Goal: Task Accomplishment & Management: Manage account settings

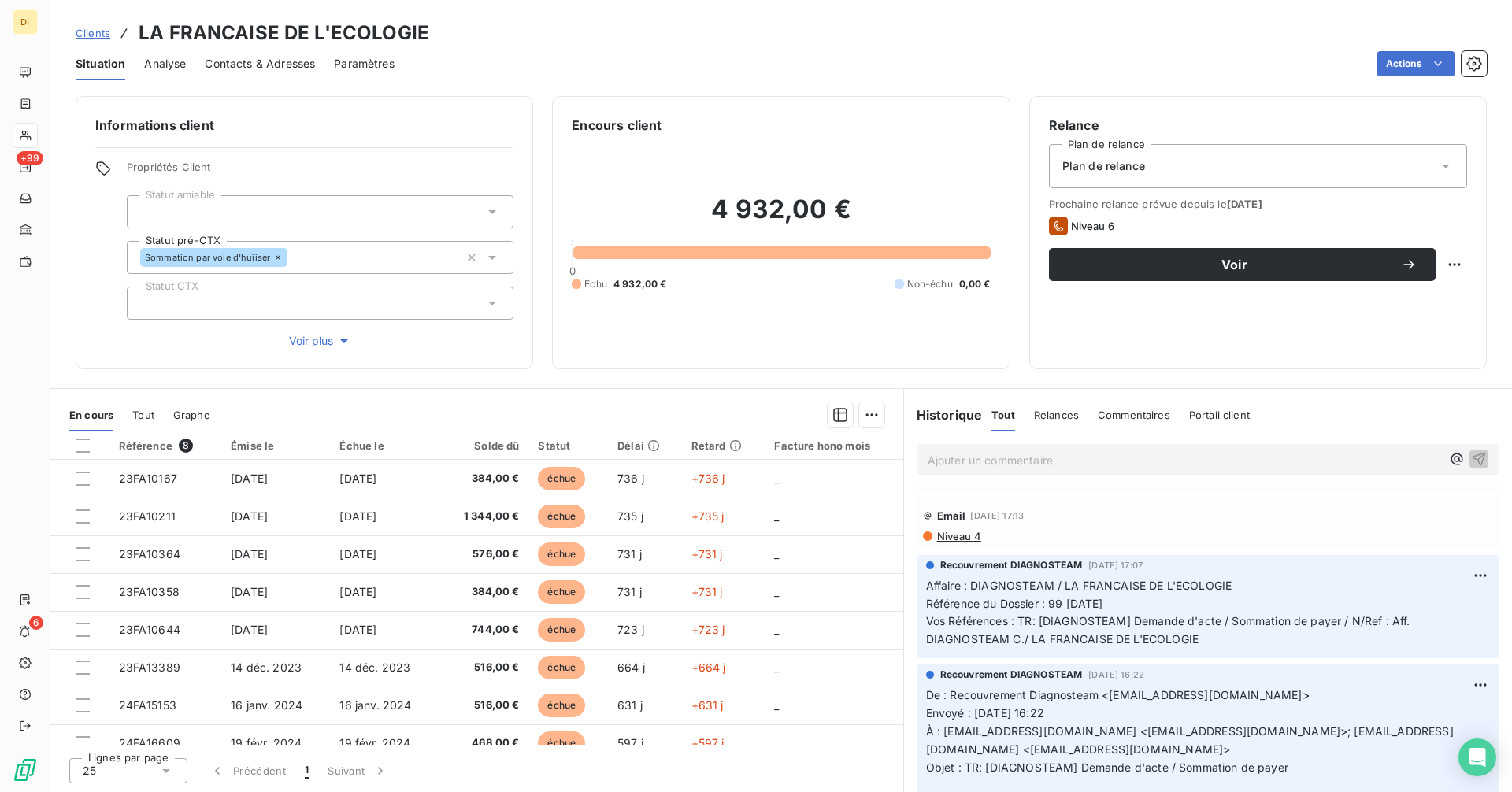
scroll to position [291, 0]
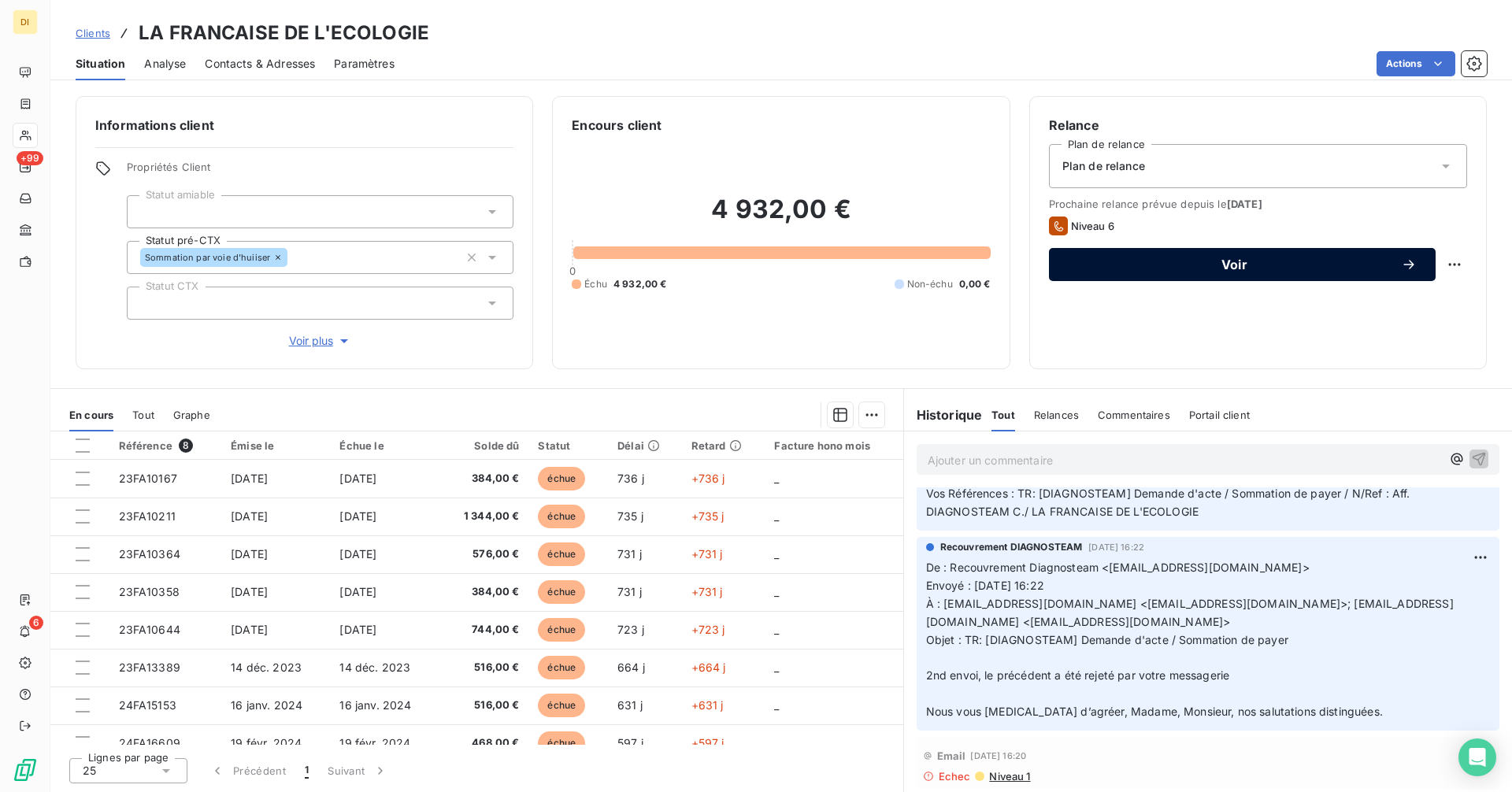
click at [1309, 267] on span "Voir" at bounding box center [1234, 265] width 333 height 13
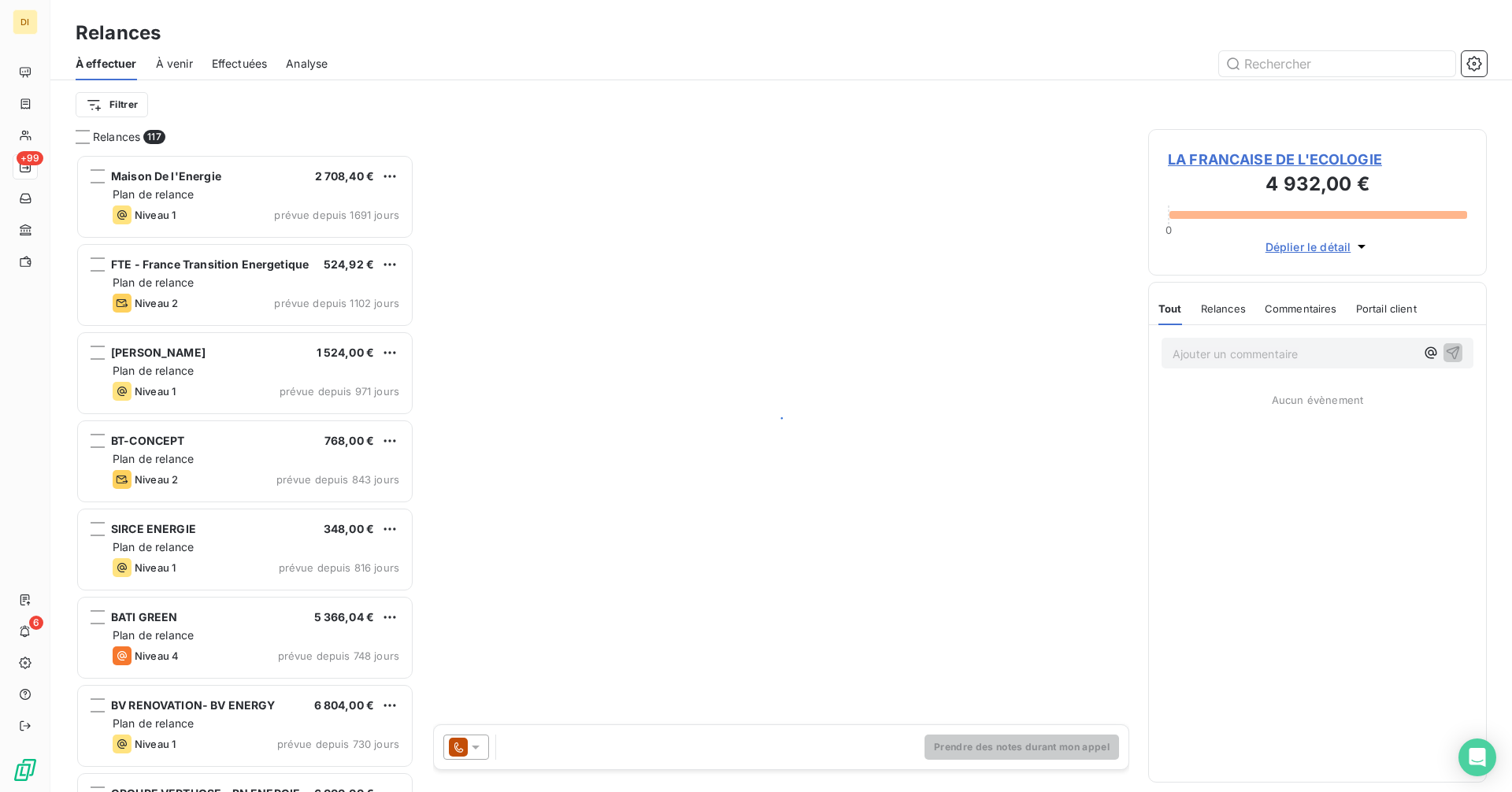
scroll to position [626, 327]
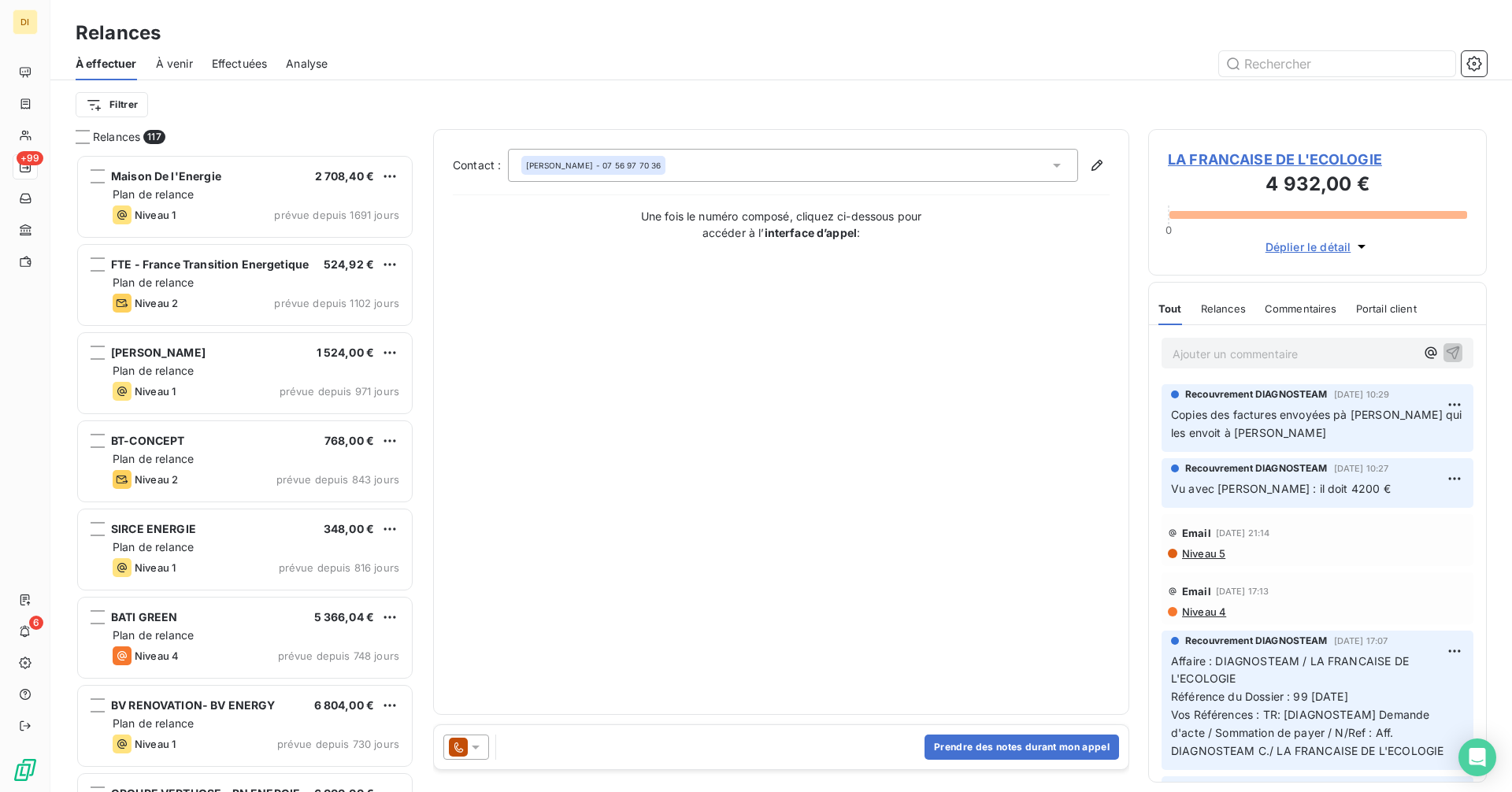
click at [460, 753] on icon at bounding box center [458, 747] width 19 height 19
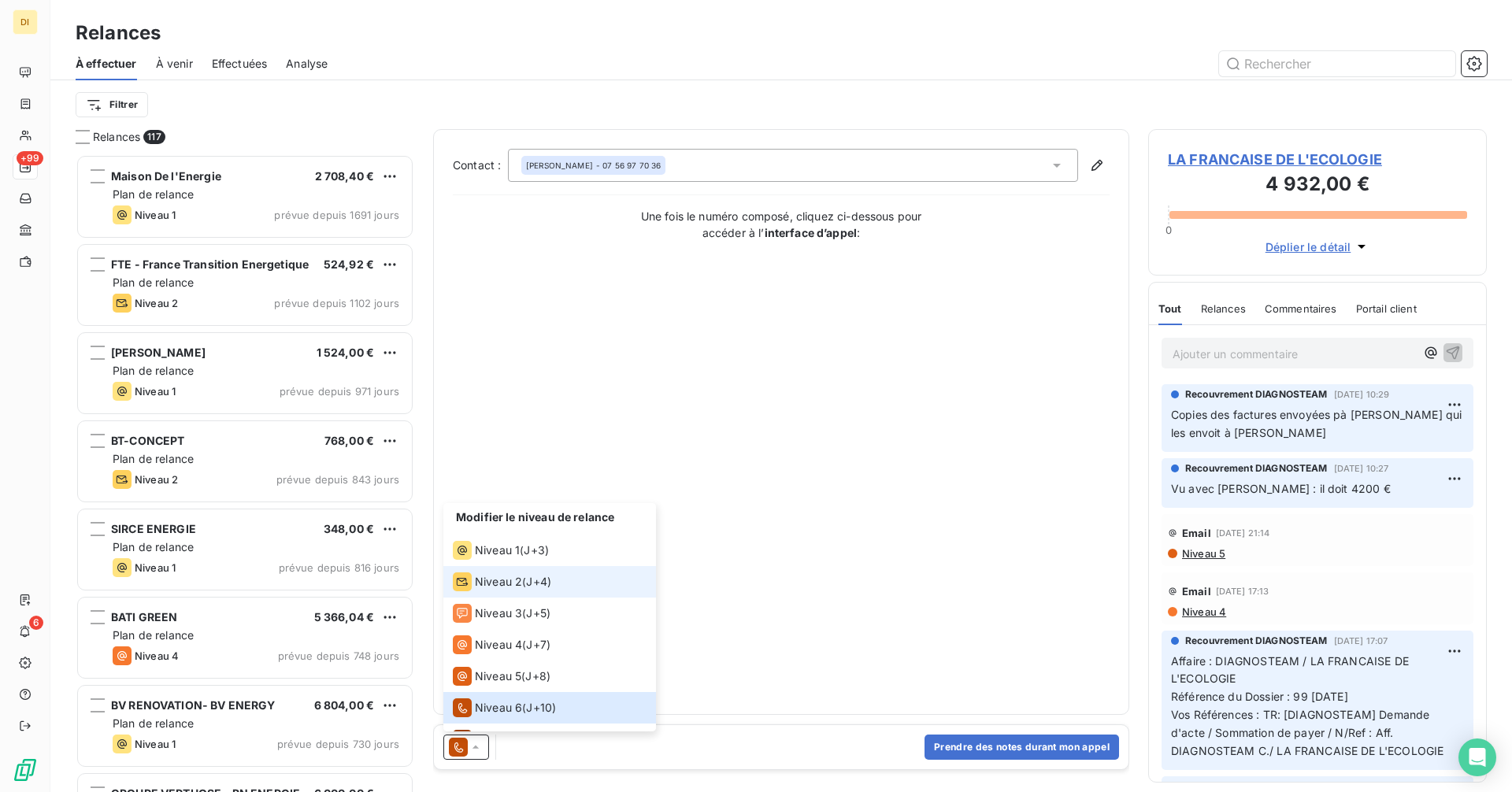
click at [505, 573] on div "Niveau 2" at bounding box center [488, 581] width 69 height 19
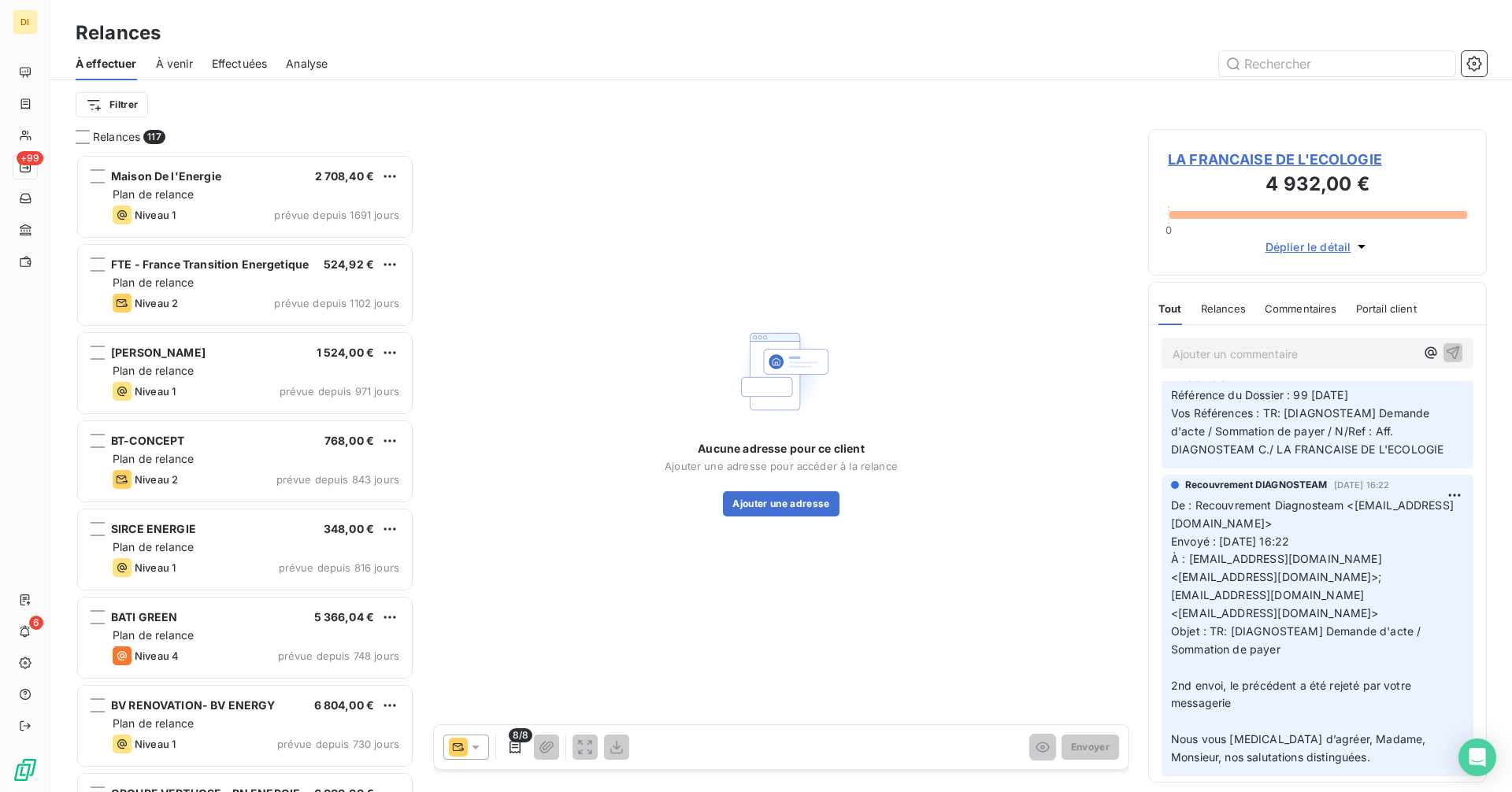
scroll to position [339, 0]
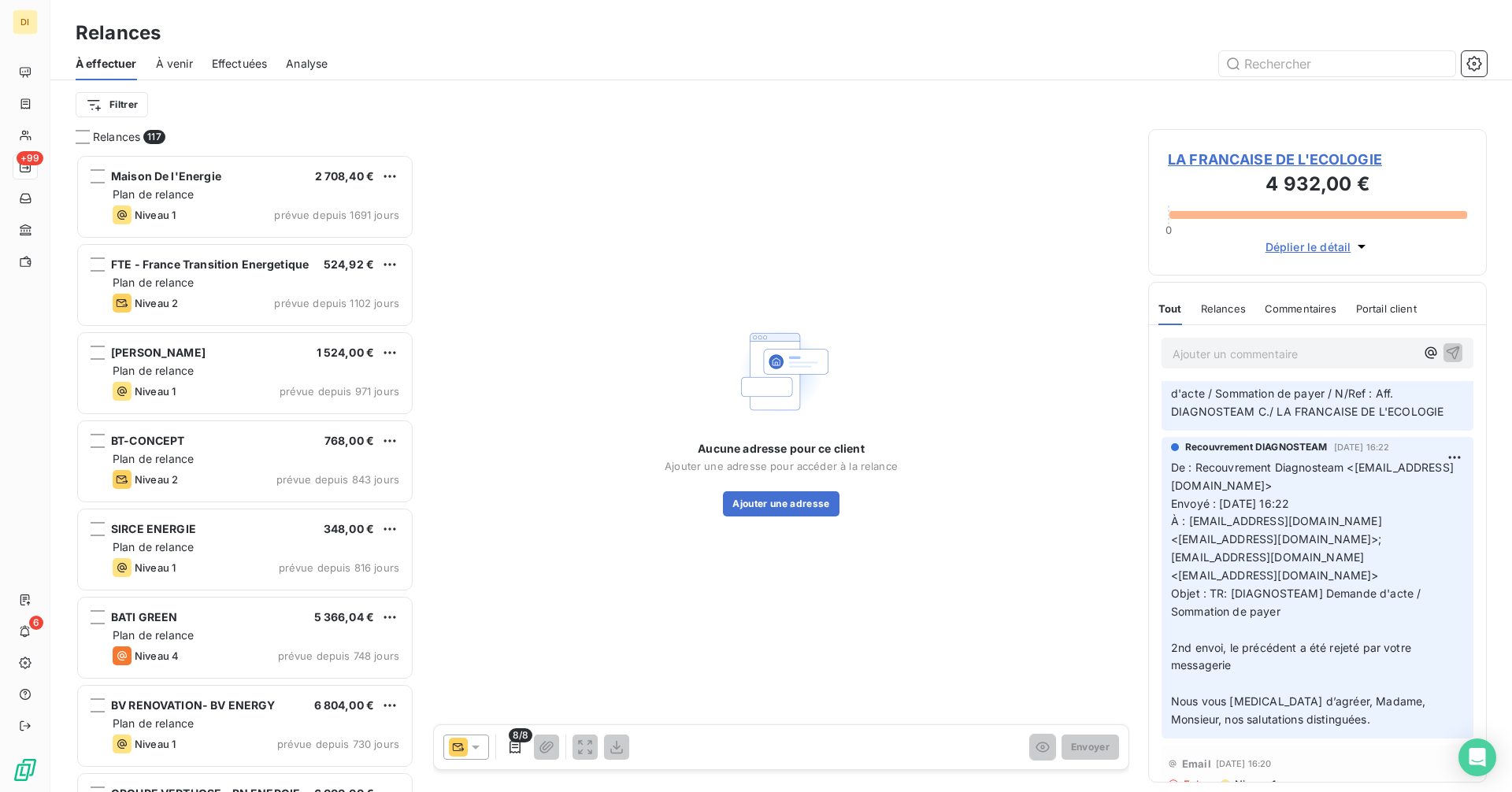
click at [1223, 162] on span "LA FRANCAISE DE L'ECOLOGIE" at bounding box center [1317, 159] width 299 height 21
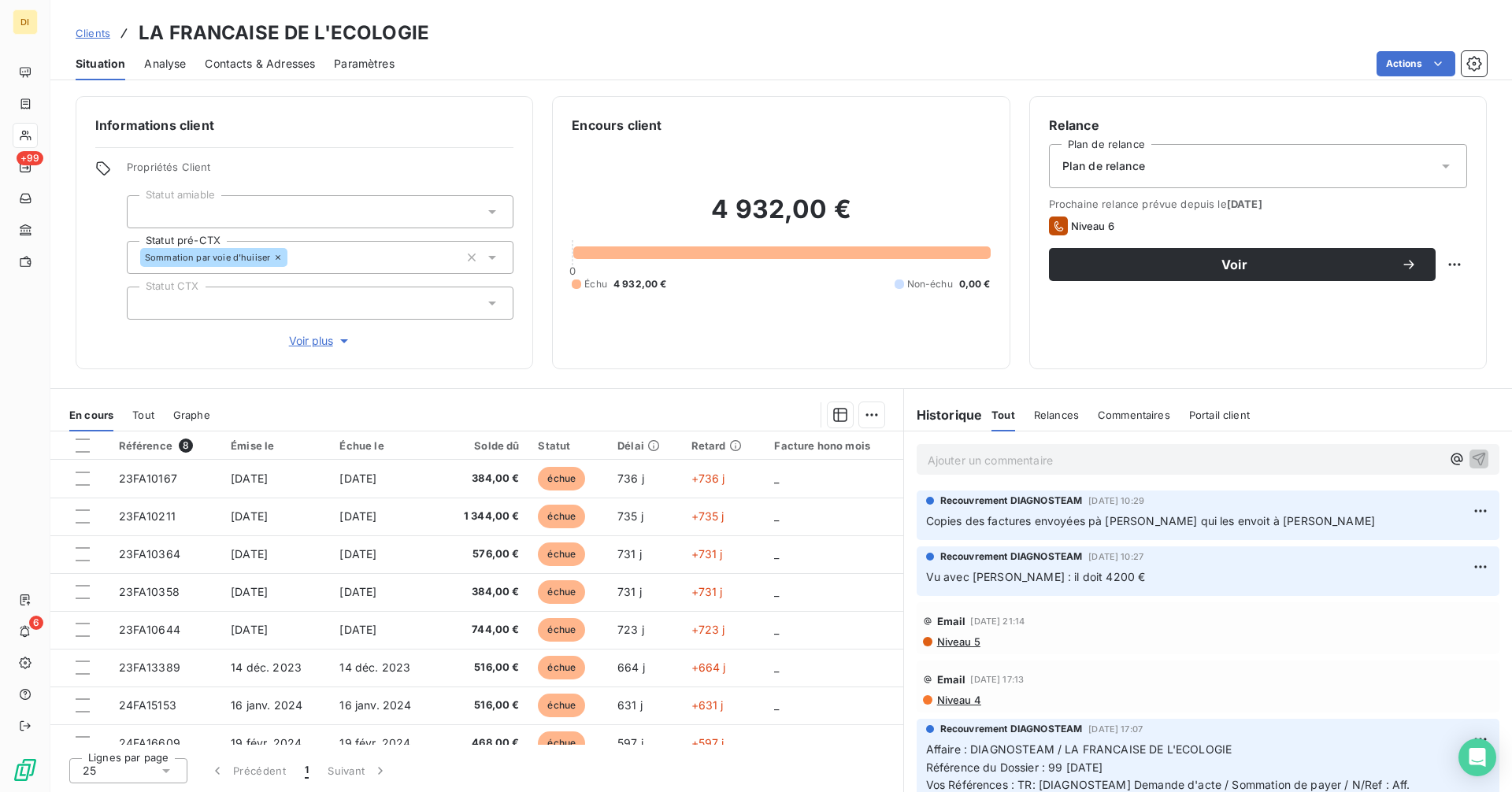
click at [274, 61] on span "Contacts & Adresses" at bounding box center [260, 64] width 111 height 16
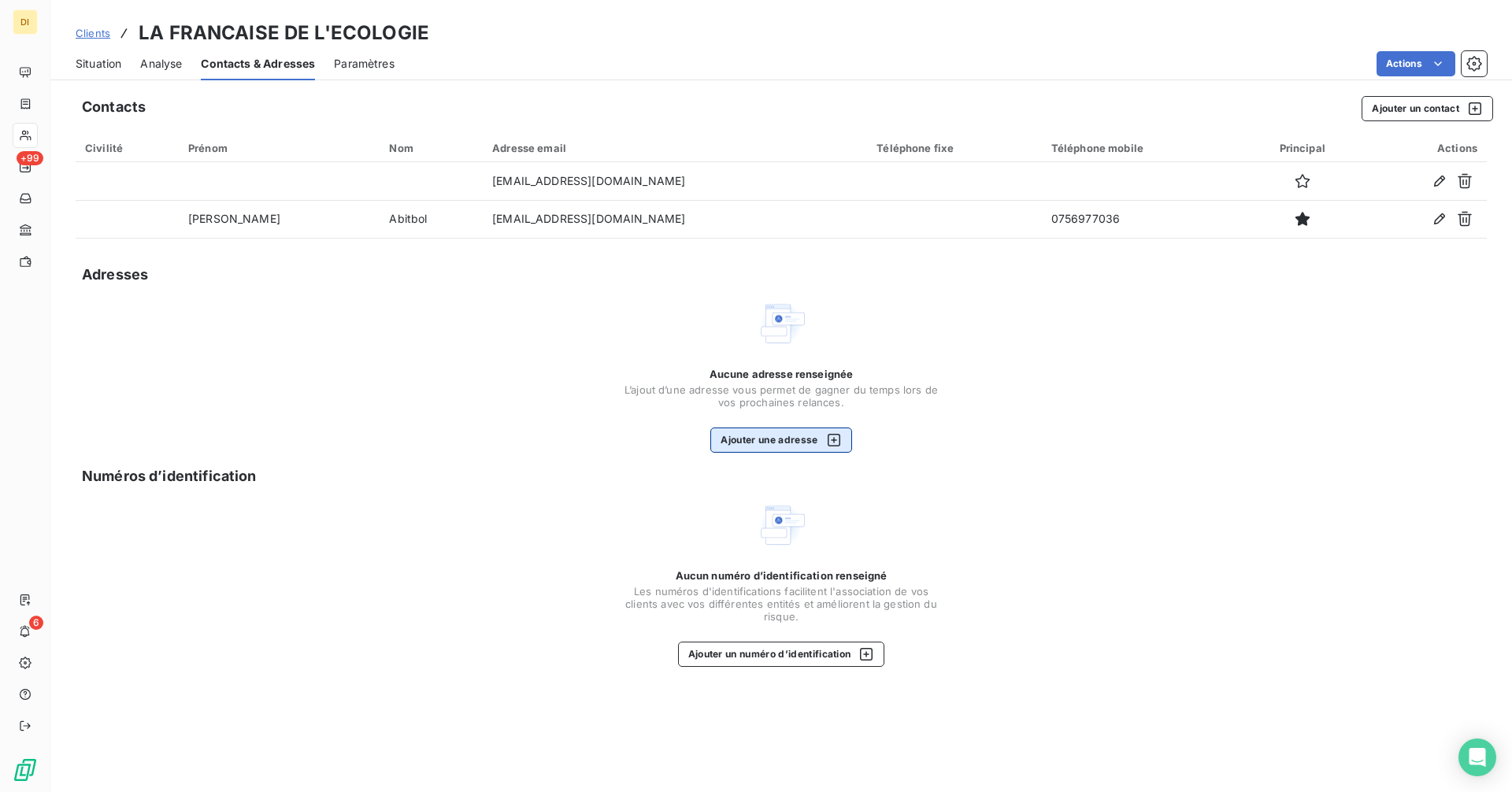
click at [764, 438] on button "Ajouter une adresse" at bounding box center [781, 440] width 141 height 25
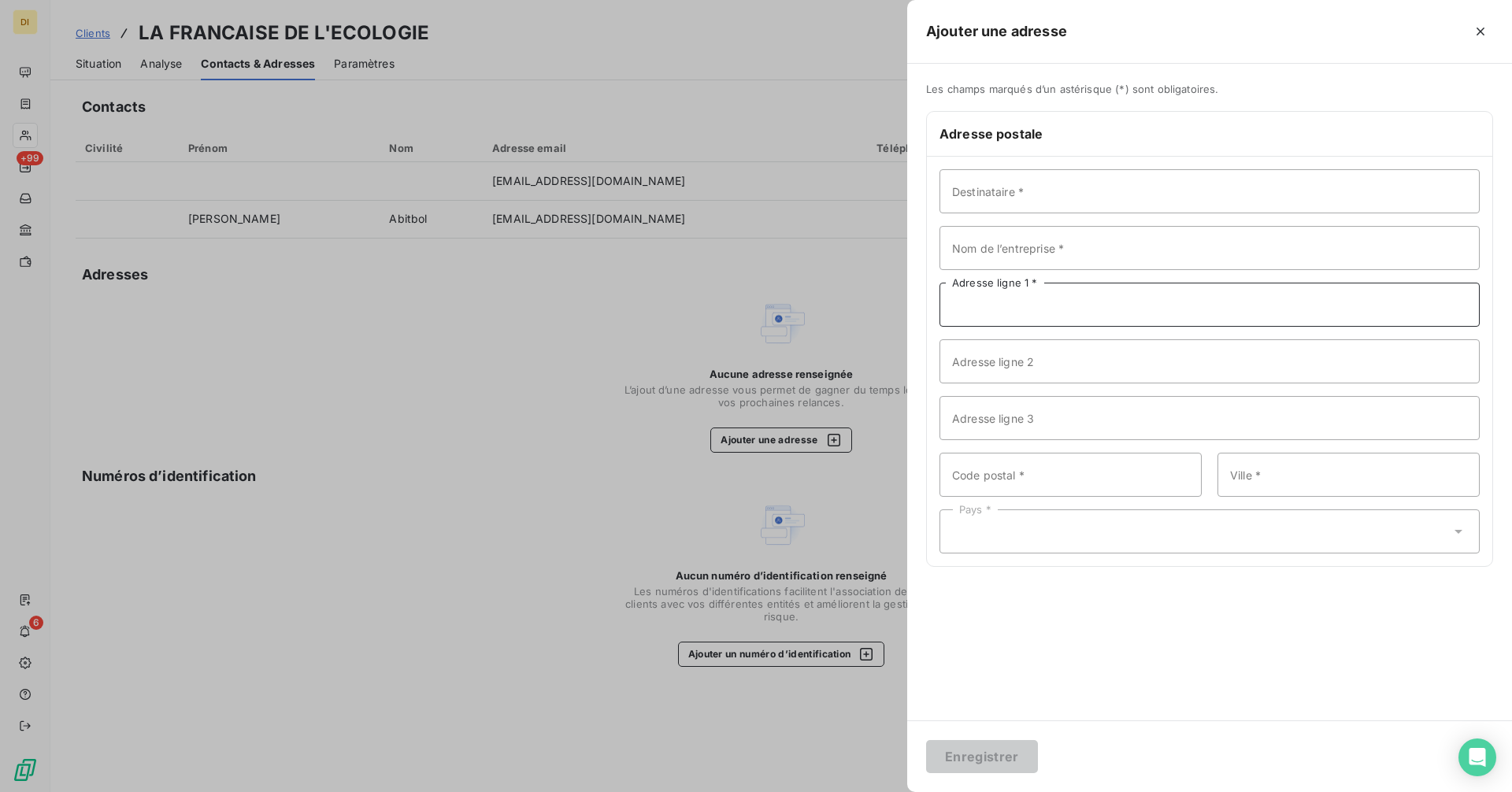
click at [1018, 307] on input "Adresse ligne 1 *" at bounding box center [1209, 304] width 540 height 44
paste input "[STREET_ADDRESS]"
click at [1057, 305] on input "[STREET_ADDRESS]" at bounding box center [1209, 304] width 540 height 44
type input "[STREET_ADDRESS]"
click at [1028, 477] on input "Code postal *" at bounding box center [1070, 475] width 262 height 44
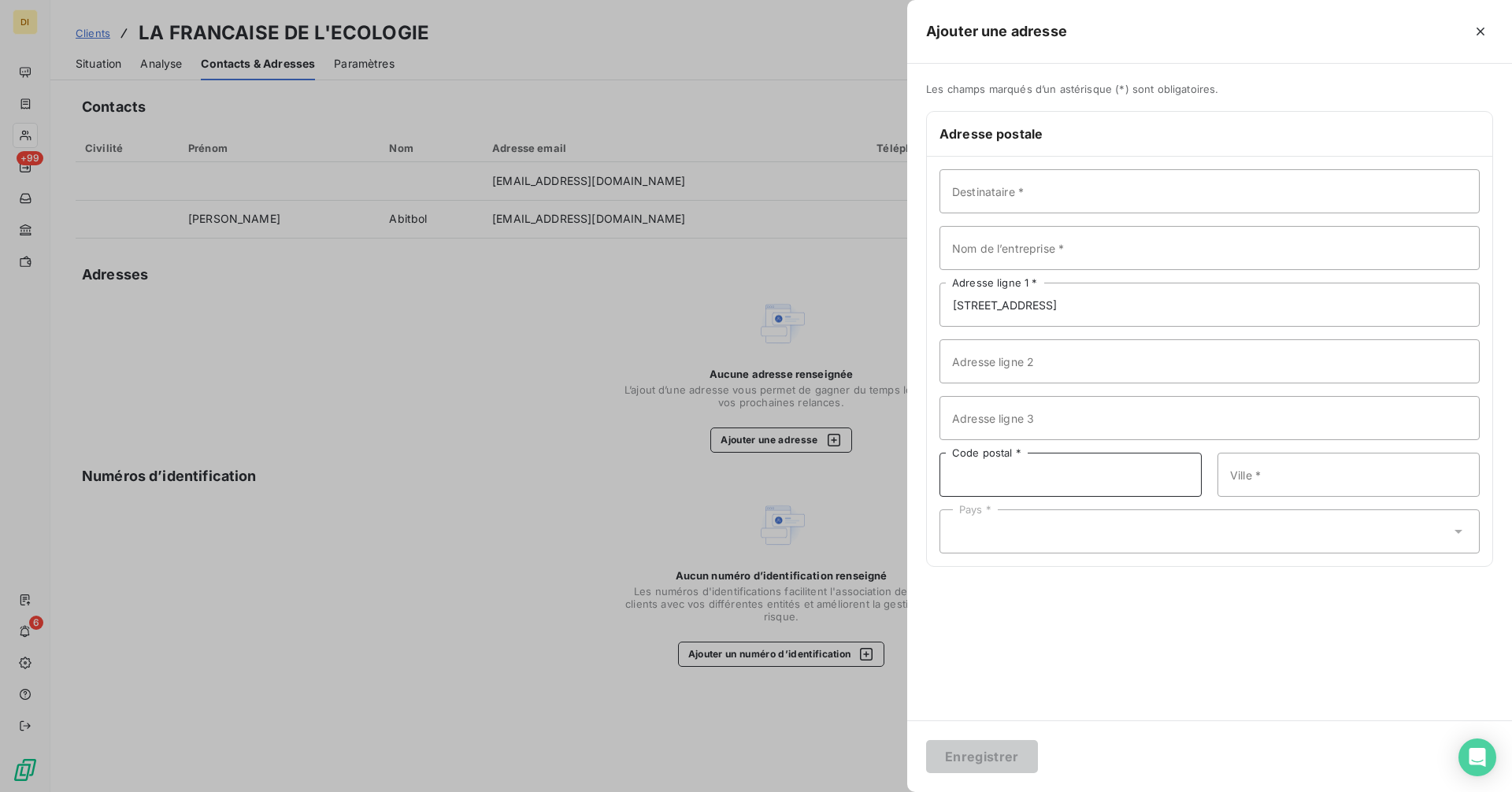
paste input "75017 [GEOGRAPHIC_DATA]"
click at [992, 476] on input "75017 [GEOGRAPHIC_DATA]" at bounding box center [1070, 475] width 262 height 44
type input "75017"
paste input "[GEOGRAPHIC_DATA]"
type input "[GEOGRAPHIC_DATA]"
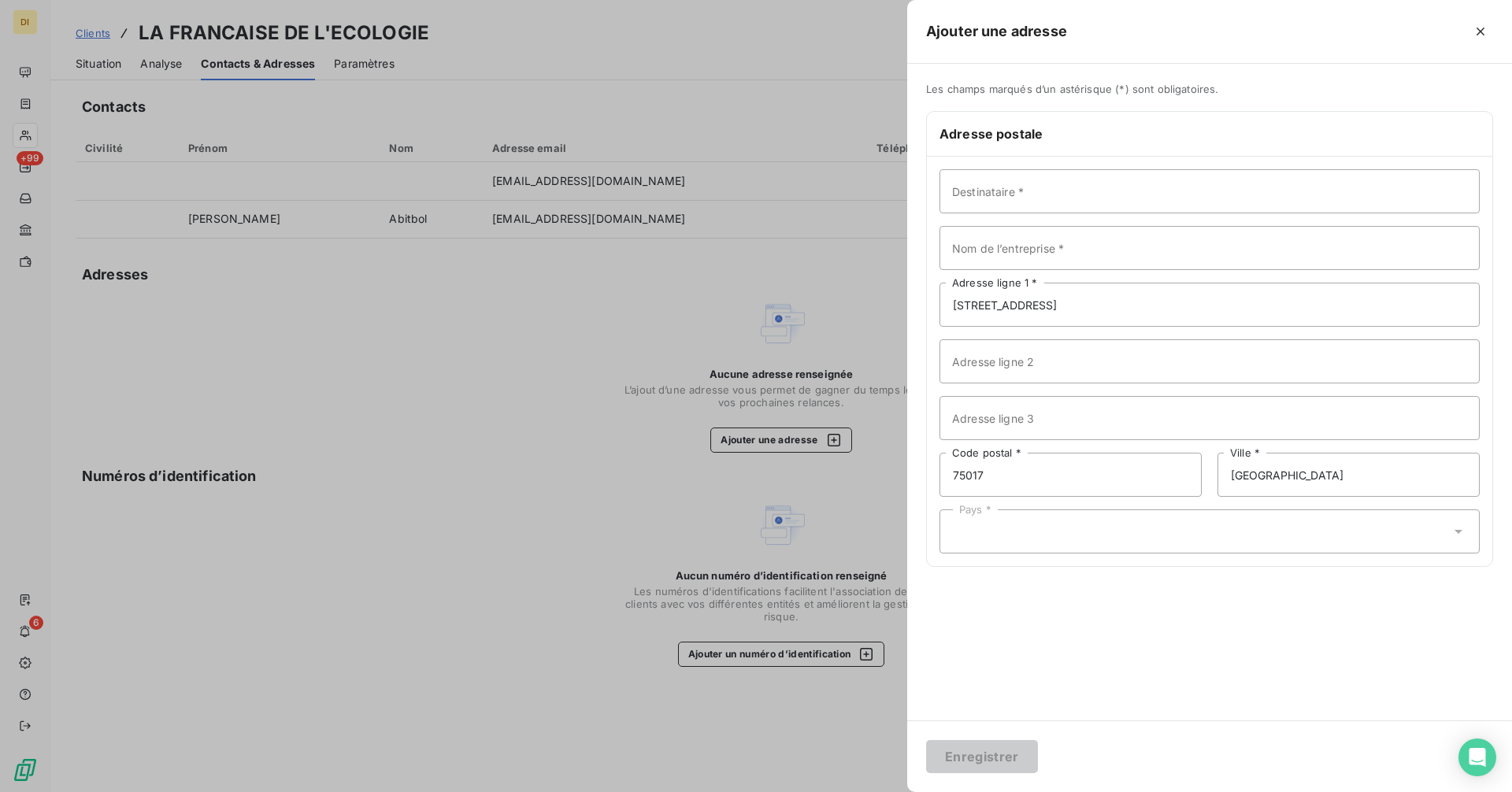
click at [985, 524] on div "Pays *" at bounding box center [1209, 531] width 540 height 44
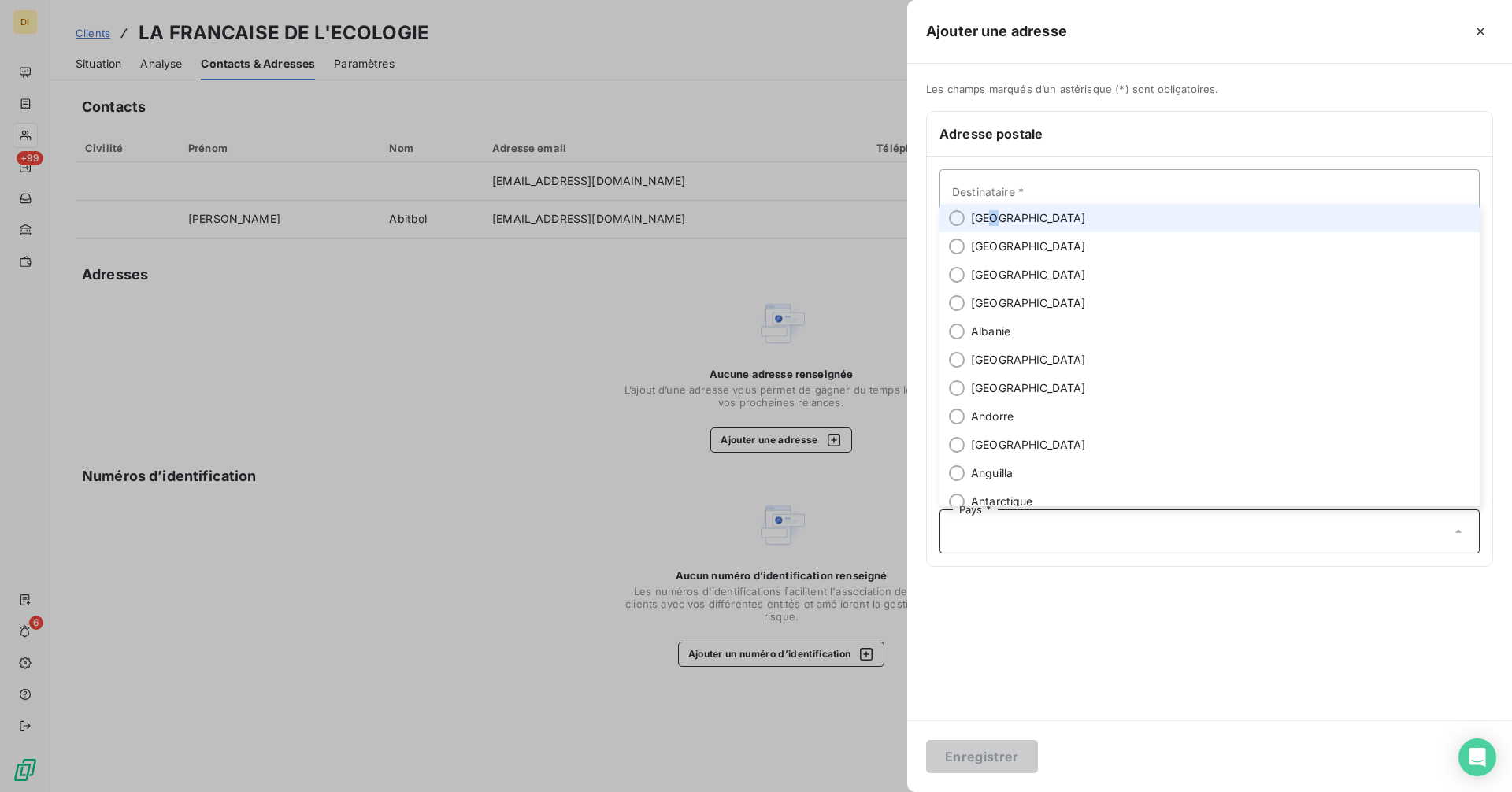
click at [991, 216] on span "[GEOGRAPHIC_DATA]" at bounding box center [1028, 218] width 115 height 16
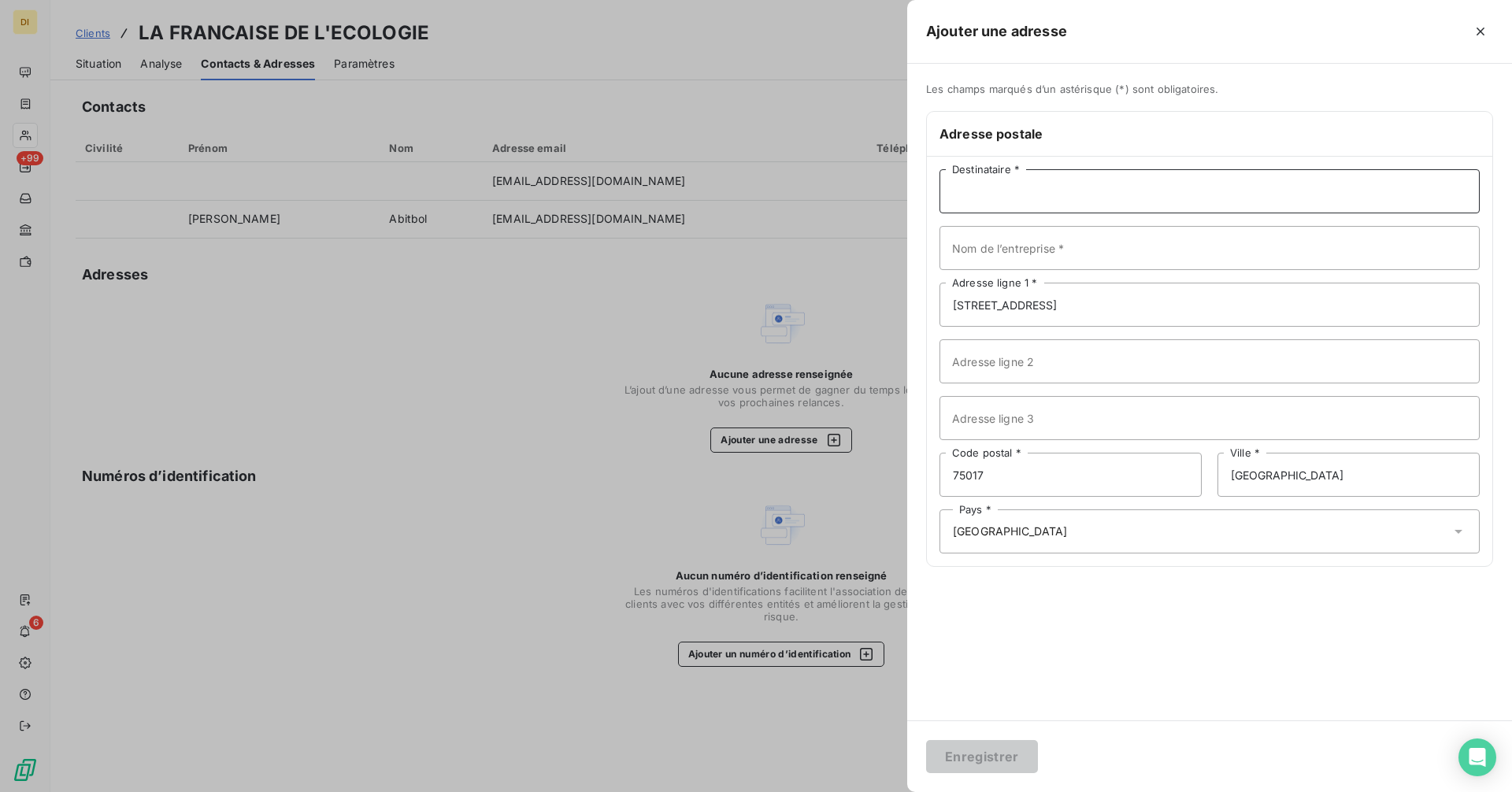
click at [996, 200] on input "Destinataire *" at bounding box center [1209, 191] width 540 height 44
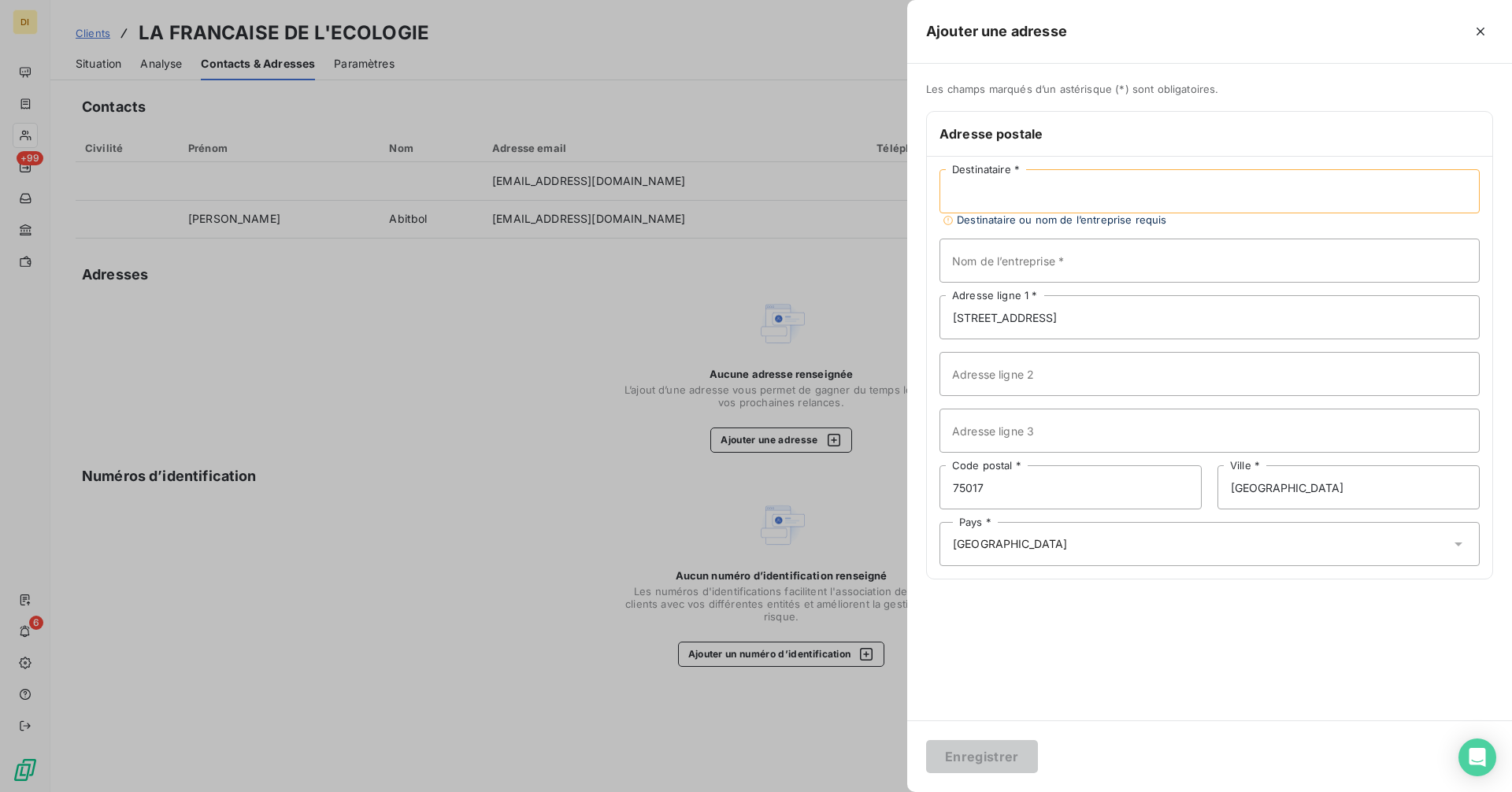
paste input "[PERSON_NAME]"
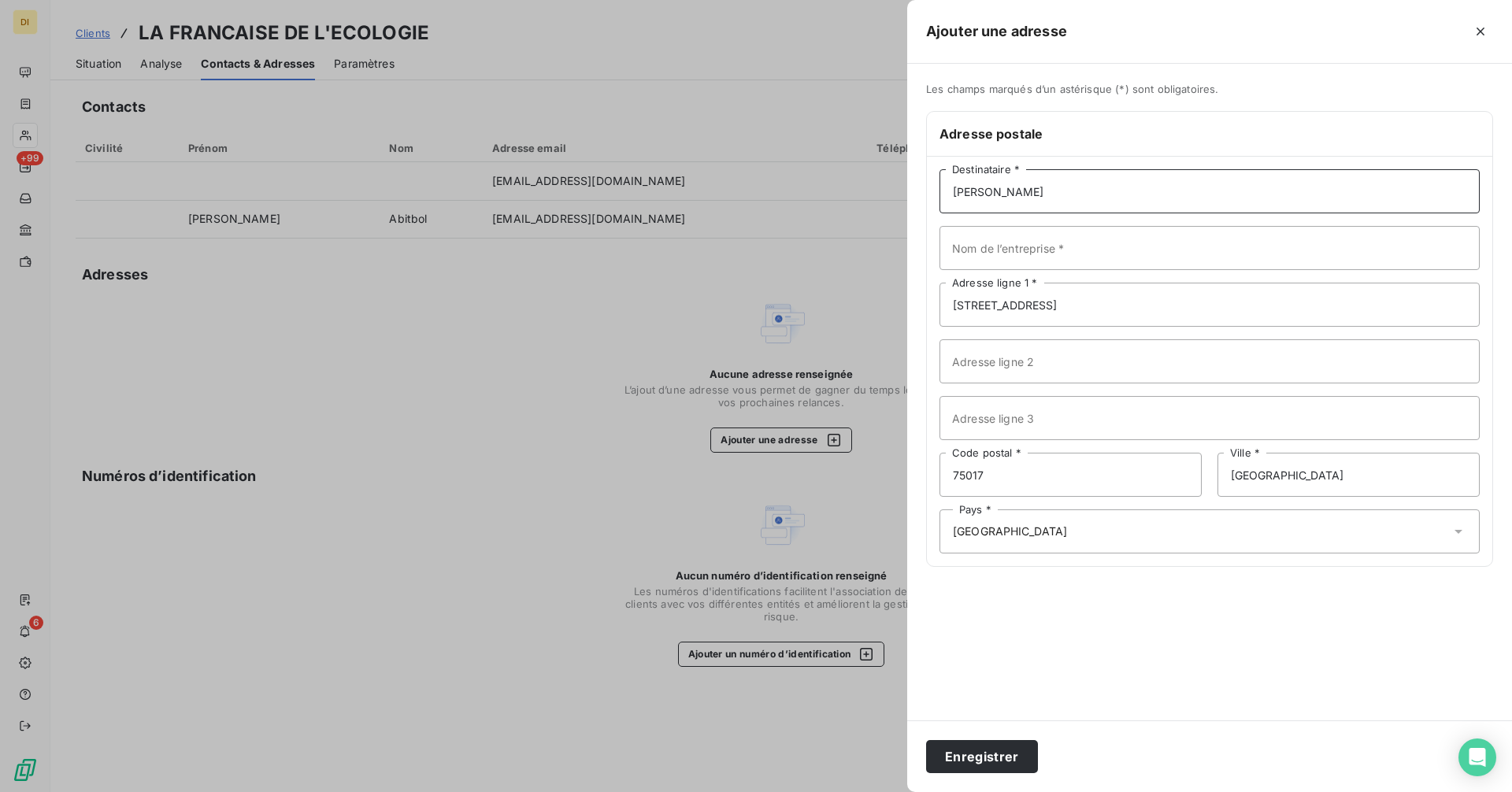
click at [977, 188] on input "[PERSON_NAME]" at bounding box center [1209, 191] width 540 height 44
type input "[PERSON_NAME]"
click at [1217, 255] on input "Nom de l’entreprise *" at bounding box center [1209, 248] width 540 height 44
paste input "LA FRANCAISE DE L'ECOLOGIE (SENIORADAPT')"
type input "LA FRANCAISE DE L'ECOLOGIE (SENIORADAPT')"
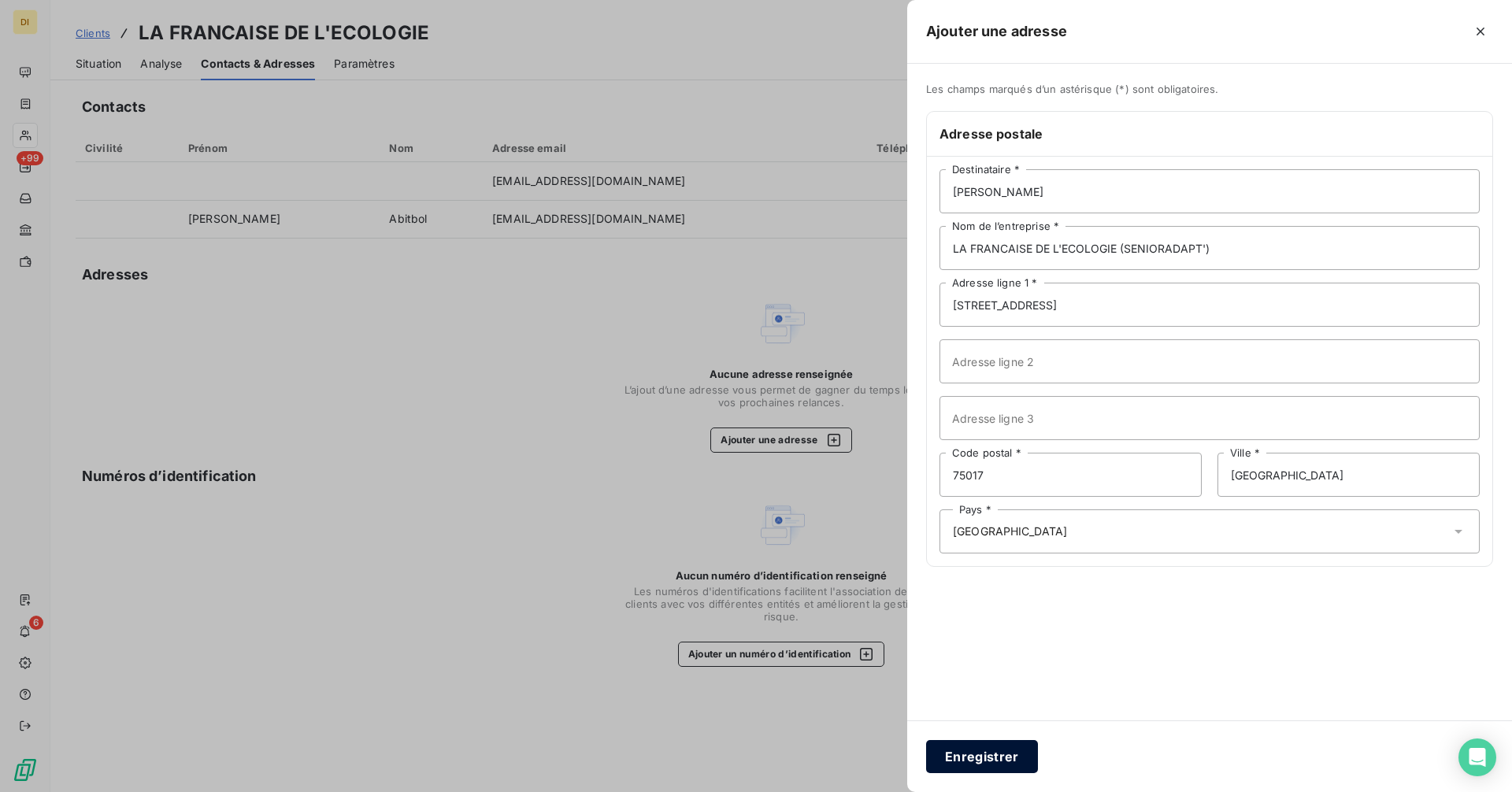
click at [974, 760] on button "Enregistrer" at bounding box center [982, 756] width 112 height 33
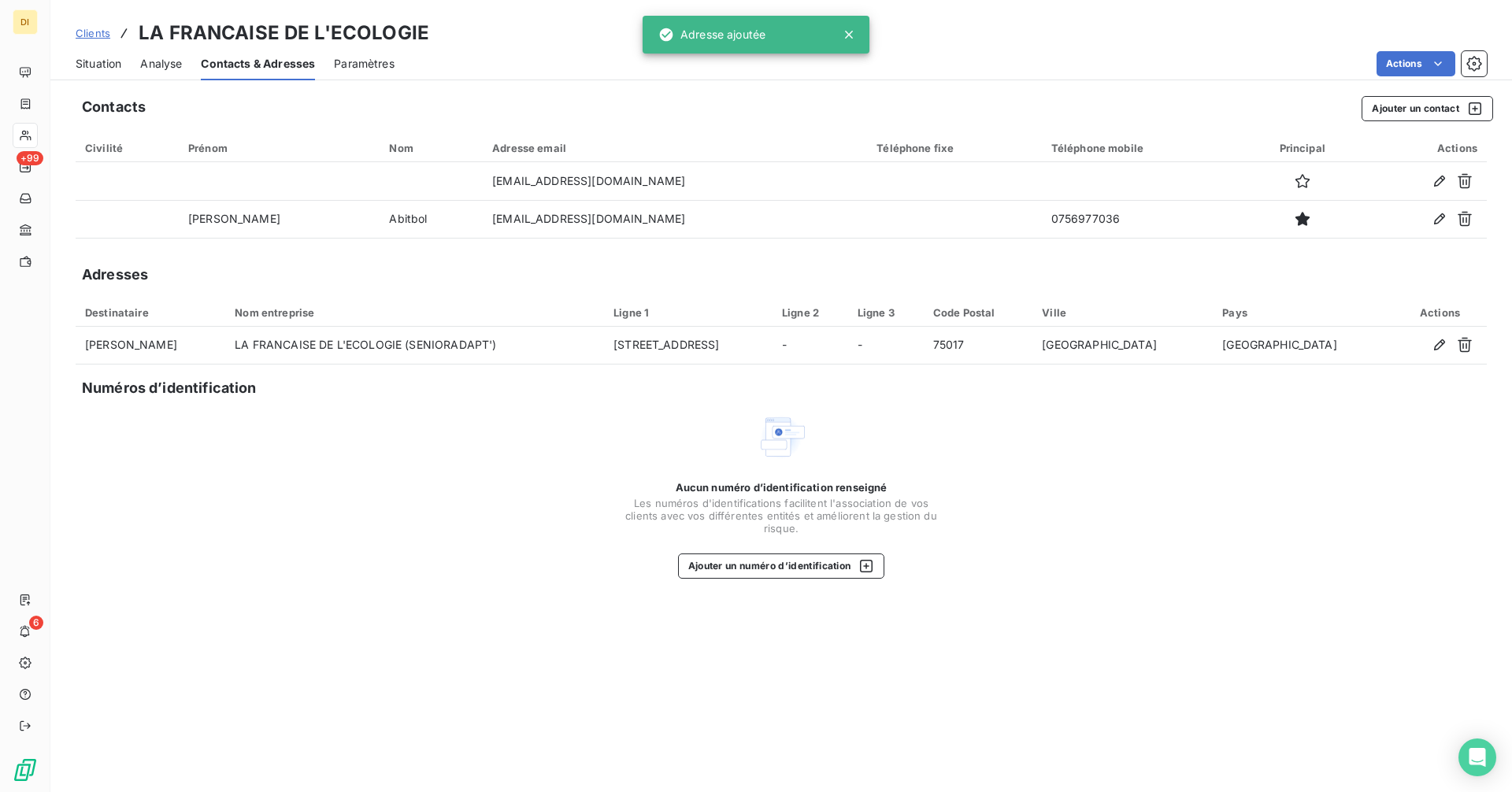
drag, startPoint x: 110, startPoint y: 66, endPoint x: 142, endPoint y: 80, distance: 34.9
click at [110, 67] on span "Situation" at bounding box center [98, 64] width 46 height 16
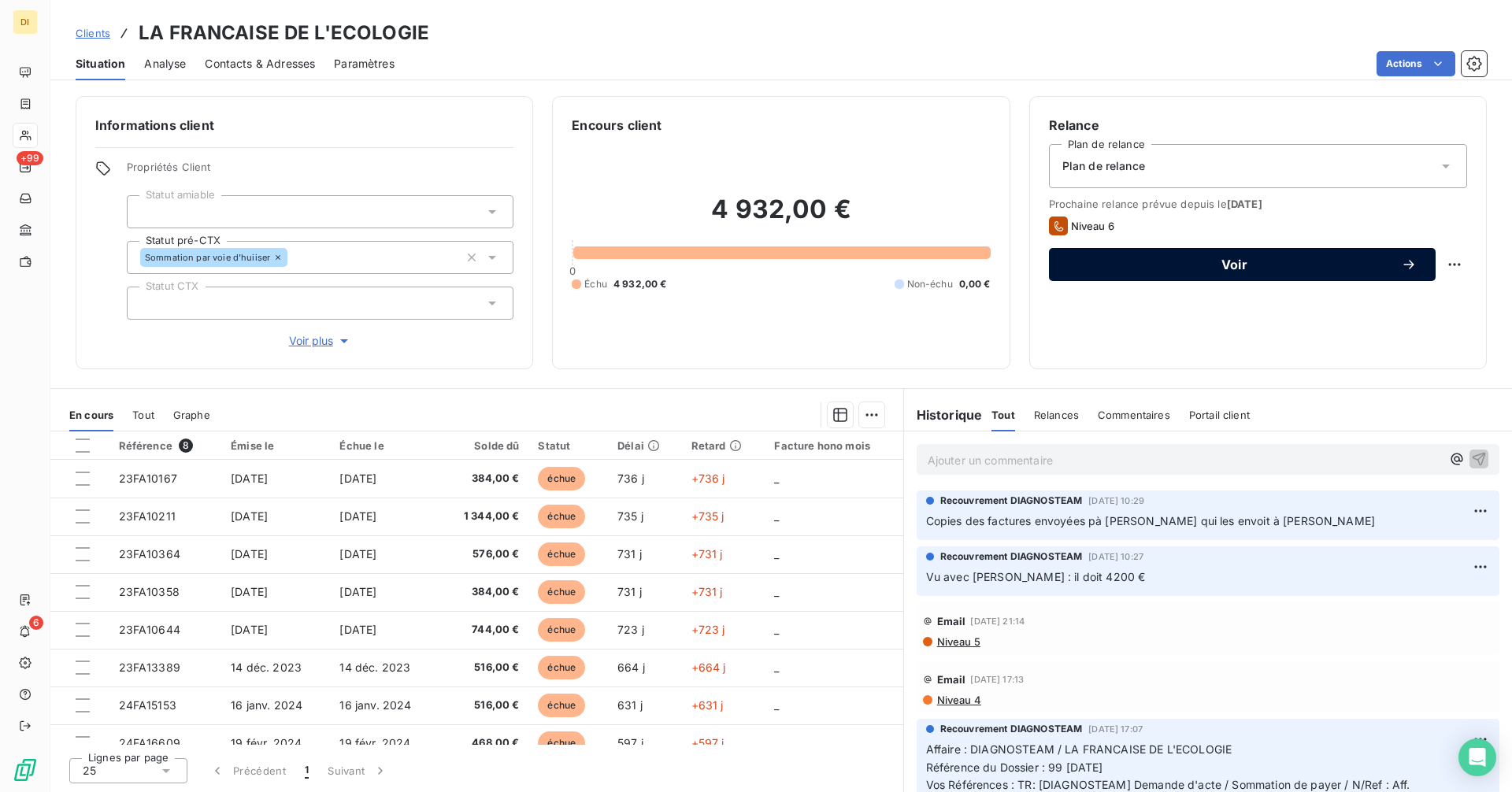
click at [1216, 264] on span "Voir" at bounding box center [1234, 265] width 333 height 13
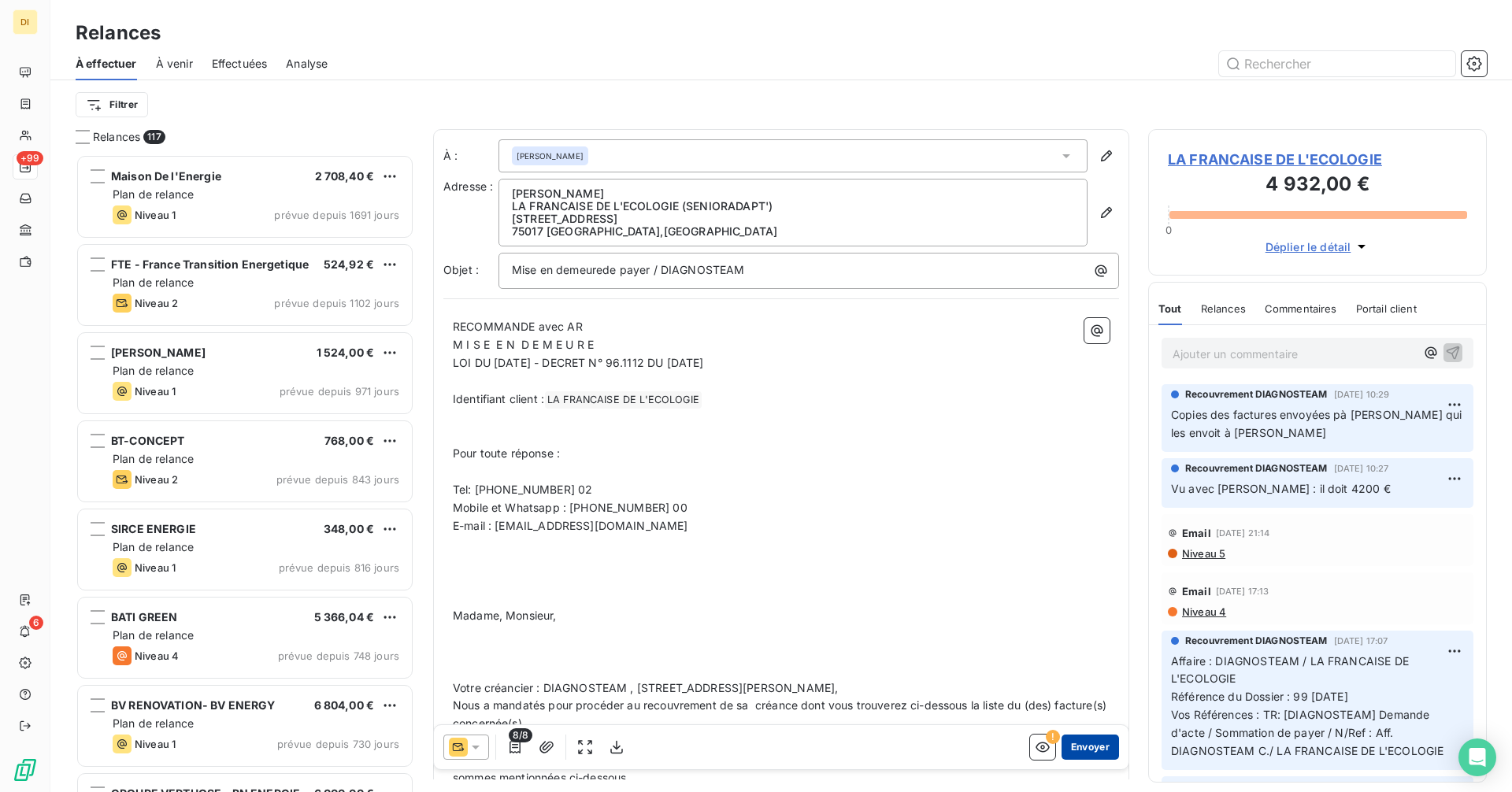
click at [1080, 752] on button "Envoyer" at bounding box center [1090, 747] width 57 height 25
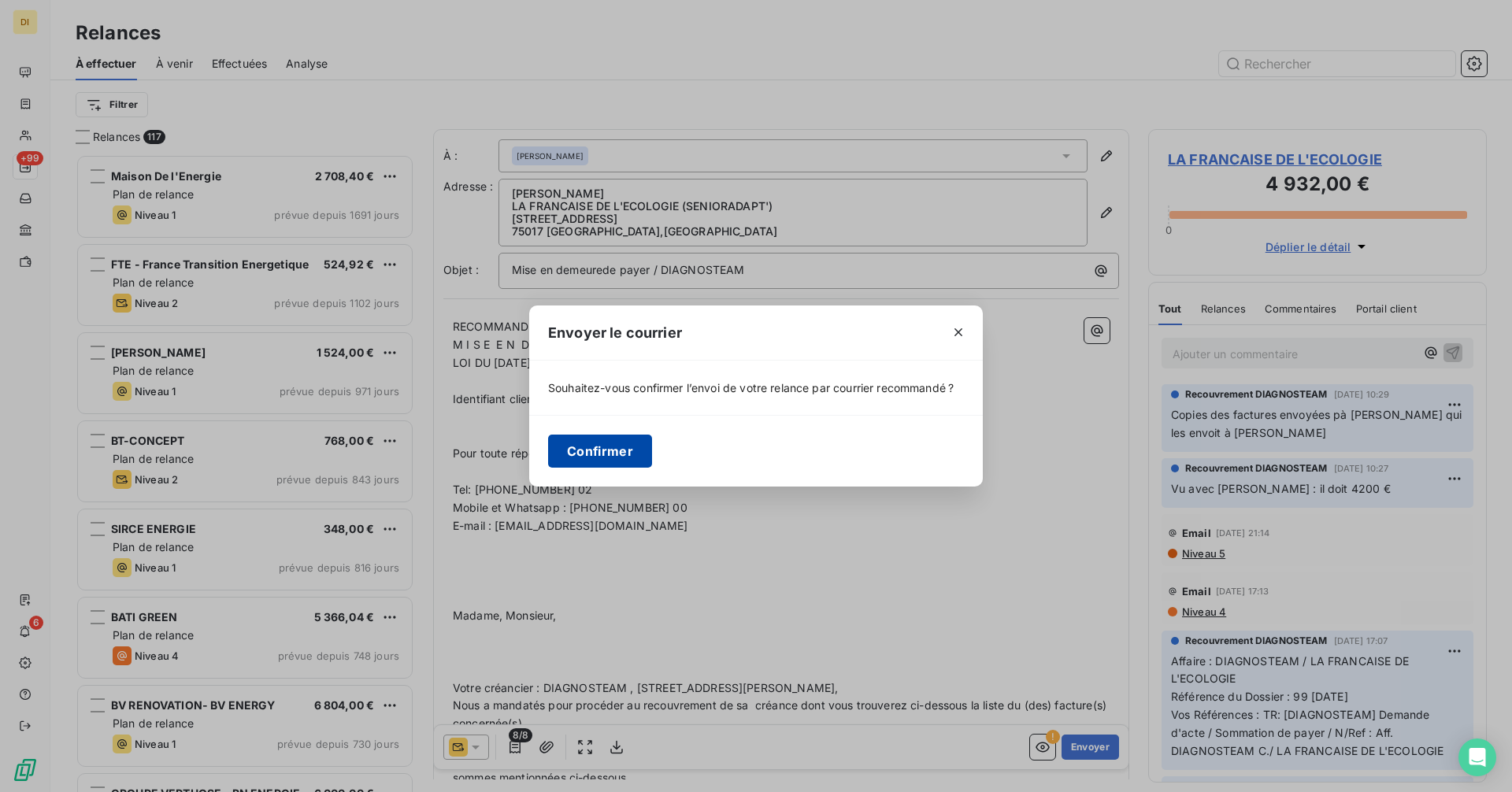
click at [593, 465] on button "Confirmer" at bounding box center [600, 451] width 104 height 33
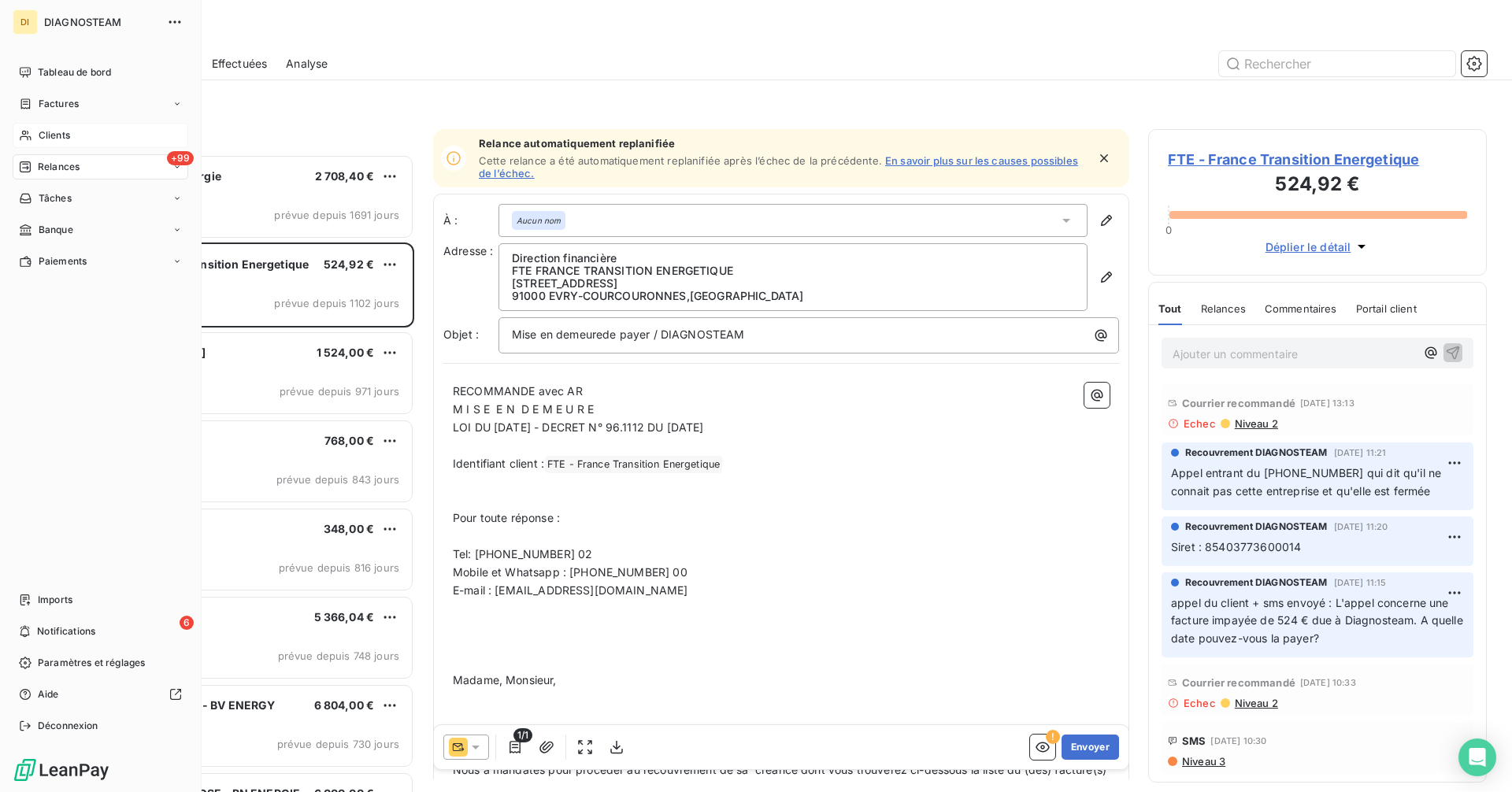
click at [40, 128] on div "Clients" at bounding box center [101, 135] width 176 height 25
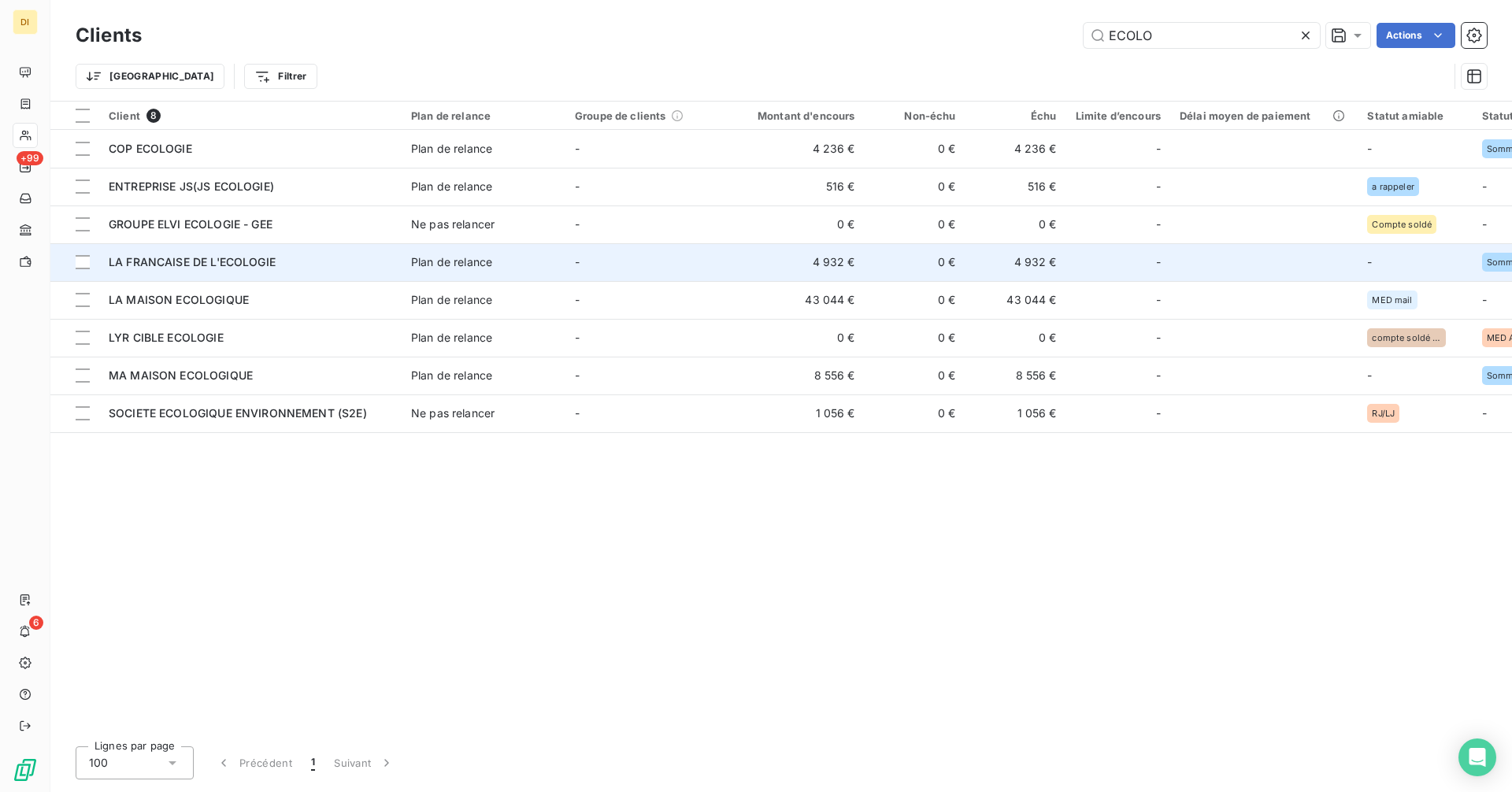
click at [245, 272] on td "LA FRANCAISE DE L'ECOLOGIE" at bounding box center [250, 262] width 303 height 38
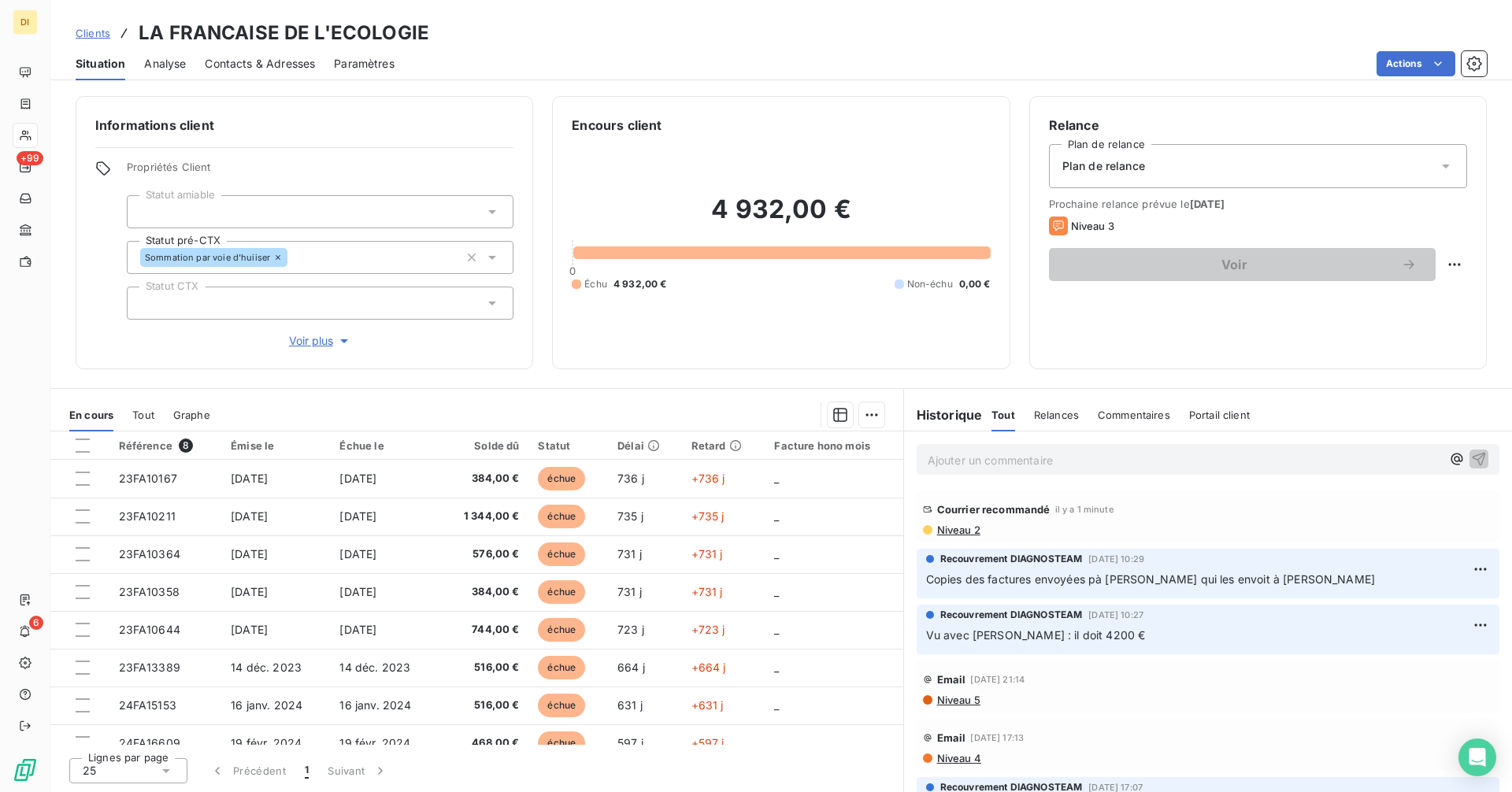
click at [961, 701] on span "Niveau 5" at bounding box center [958, 701] width 45 height 13
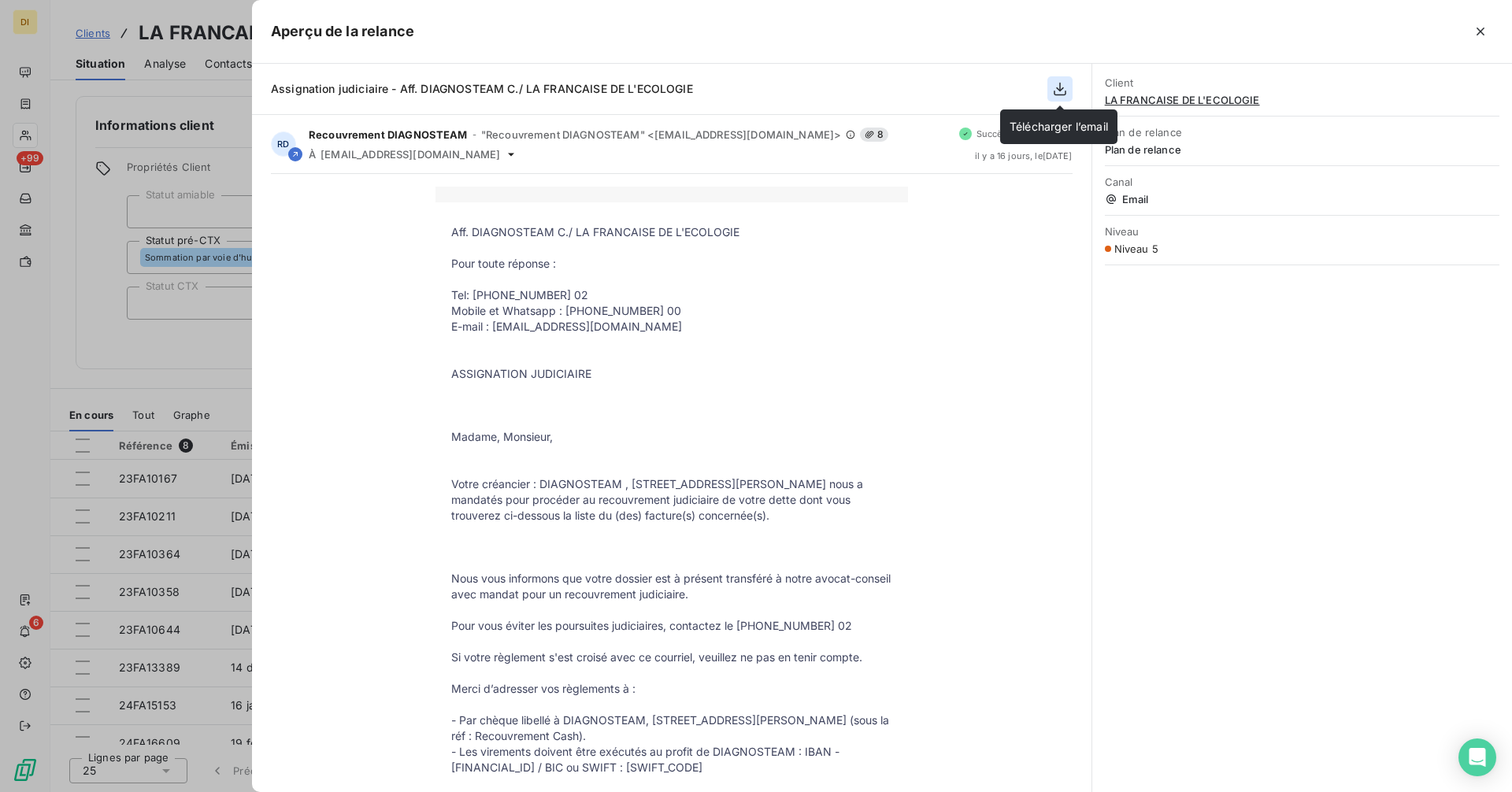
click at [1054, 94] on icon "button" at bounding box center [1060, 89] width 13 height 14
click at [1057, 90] on icon "button" at bounding box center [1060, 89] width 16 height 16
click at [210, 391] on div at bounding box center [756, 396] width 1512 height 792
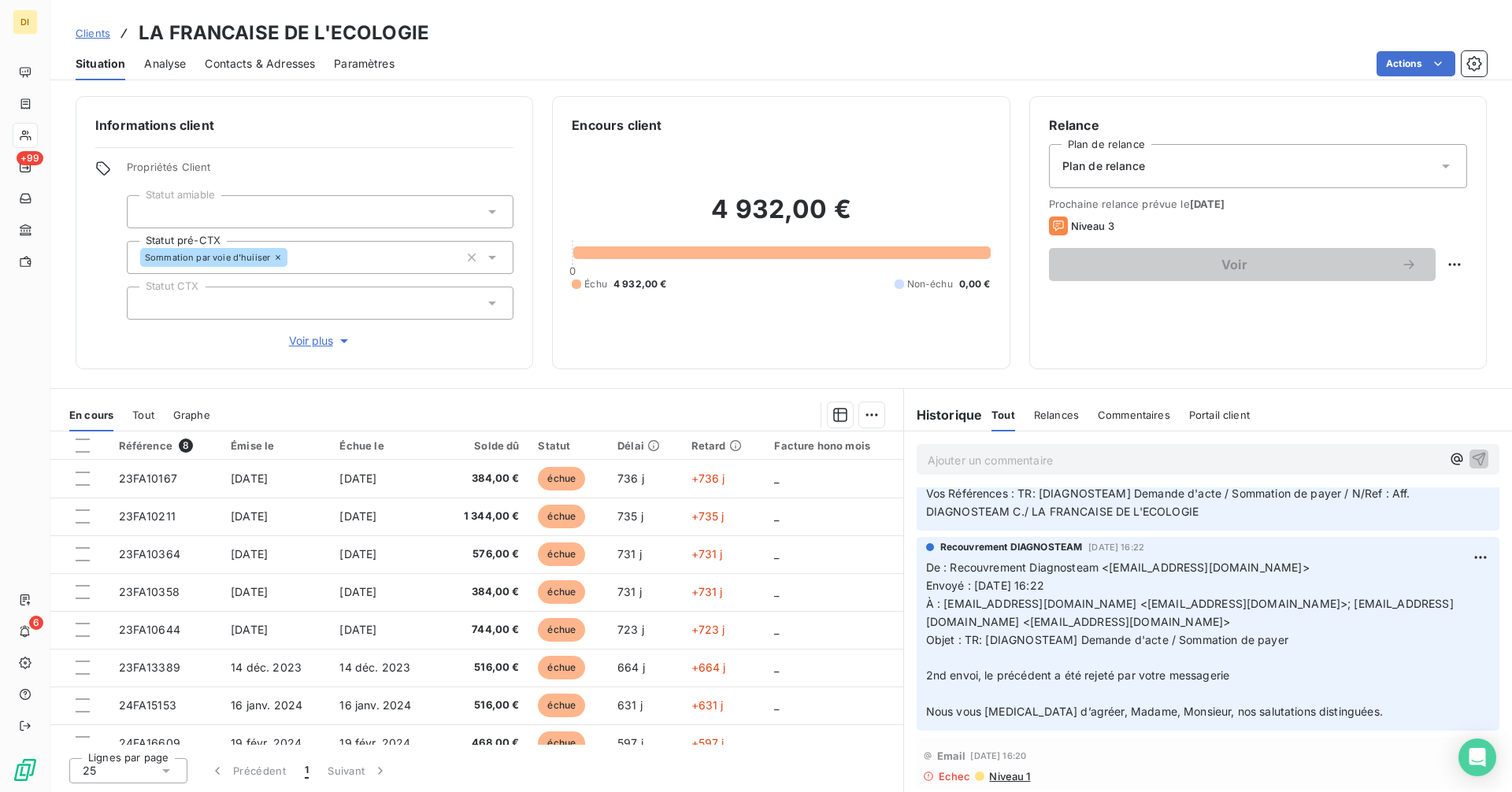
scroll to position [166, 0]
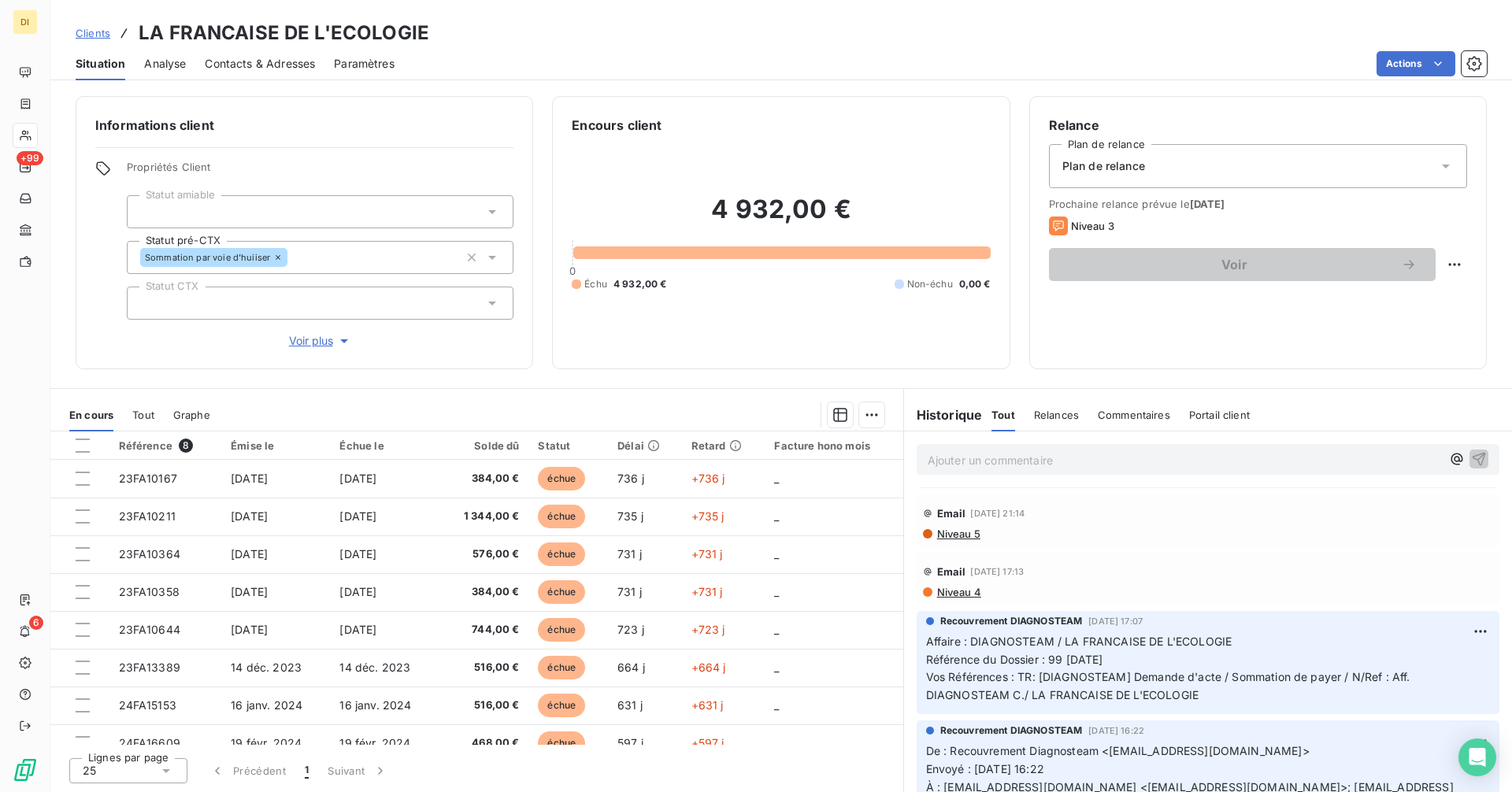
click at [950, 597] on span "Niveau 4" at bounding box center [958, 593] width 46 height 13
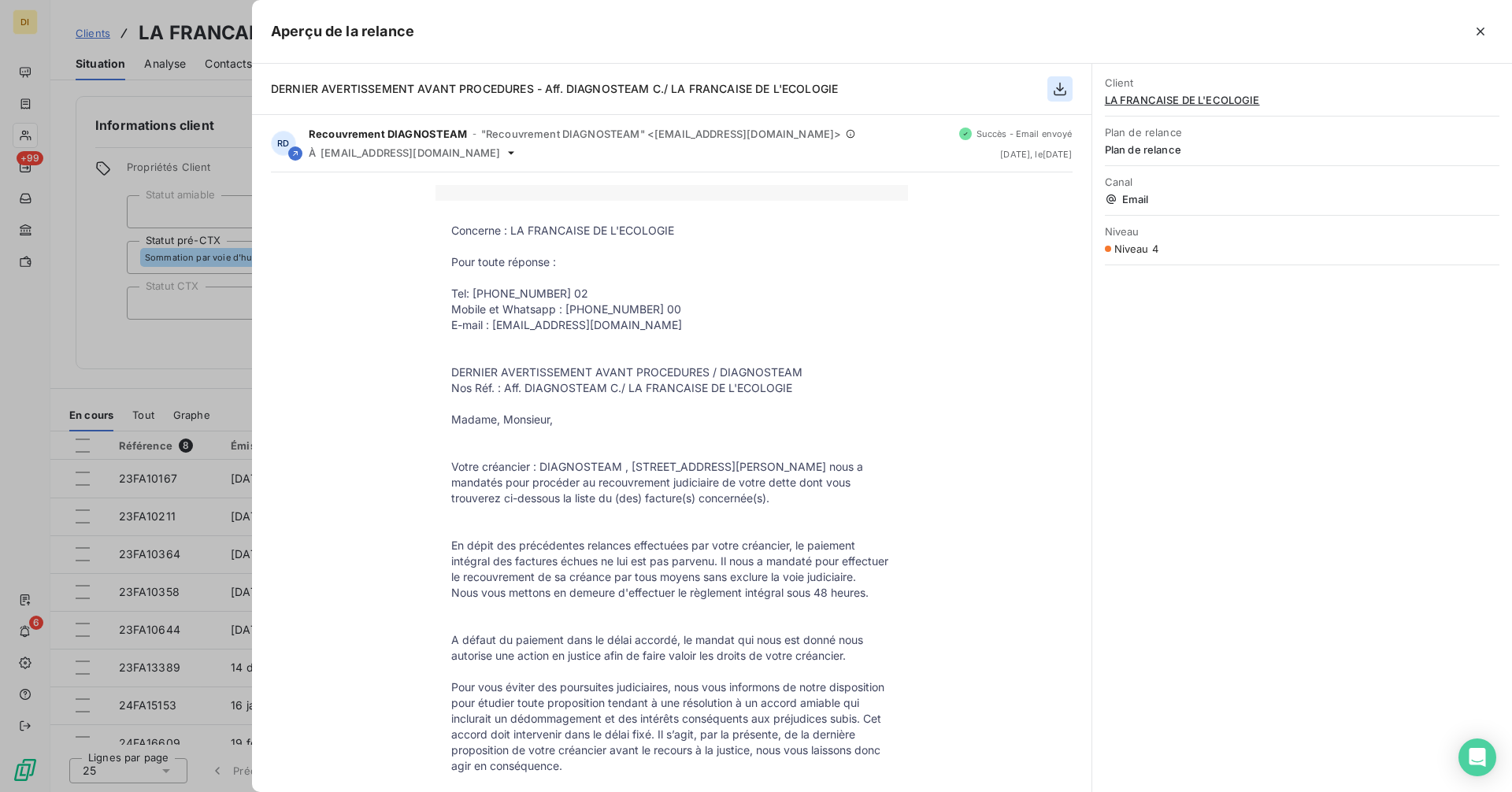
click at [1058, 91] on icon "button" at bounding box center [1060, 89] width 16 height 16
click at [157, 382] on div at bounding box center [756, 396] width 1512 height 792
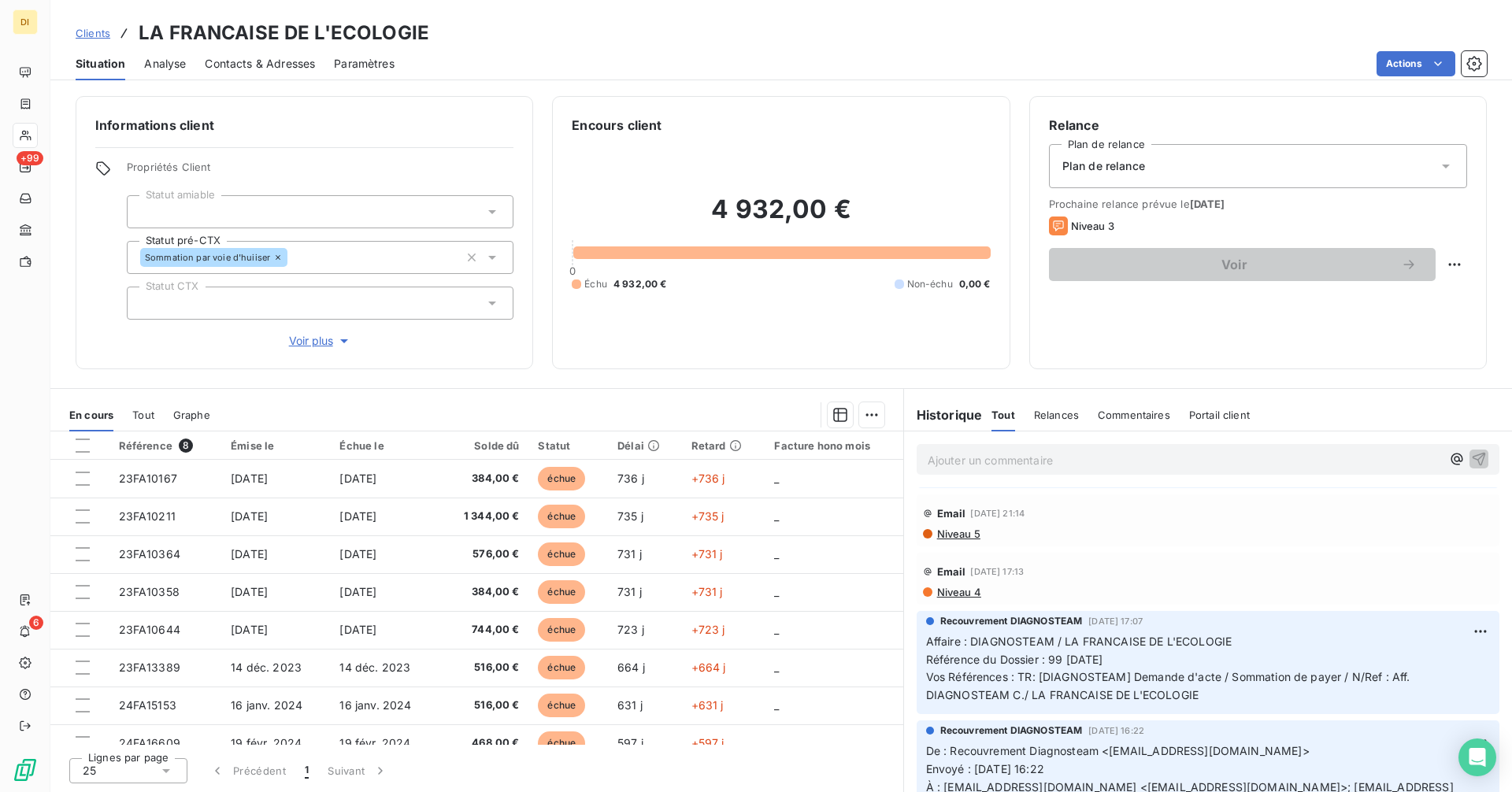
click at [1084, 660] on span "Référence du Dossier : 99 [DATE]" at bounding box center [1015, 660] width 178 height 14
click at [1051, 656] on span "Référence du Dossier : 99 [DATE]" at bounding box center [1015, 660] width 178 height 14
click at [1131, 659] on p "Affaire : DIAGNOSTEAM / LA FRANCAISE DE L'ECOLOGIE Référence du Dossier : 99 [D…" at bounding box center [1208, 669] width 564 height 73
copy span "99 [DATE]"
